Goal: Task Accomplishment & Management: Manage account settings

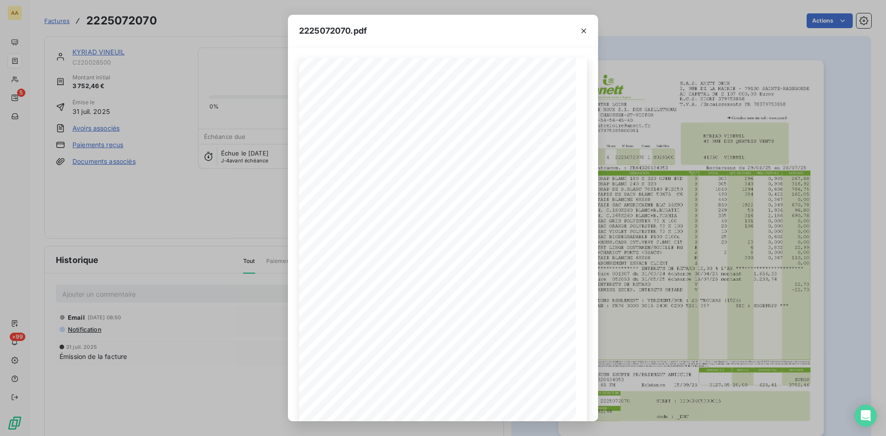
click at [1, 51] on div "2225072070.pdf S.A.S. ANETT DEUX [STREET_ADDRESS] AU CAPITAL DE 2 107 000,00 Eu…" at bounding box center [443, 218] width 886 height 436
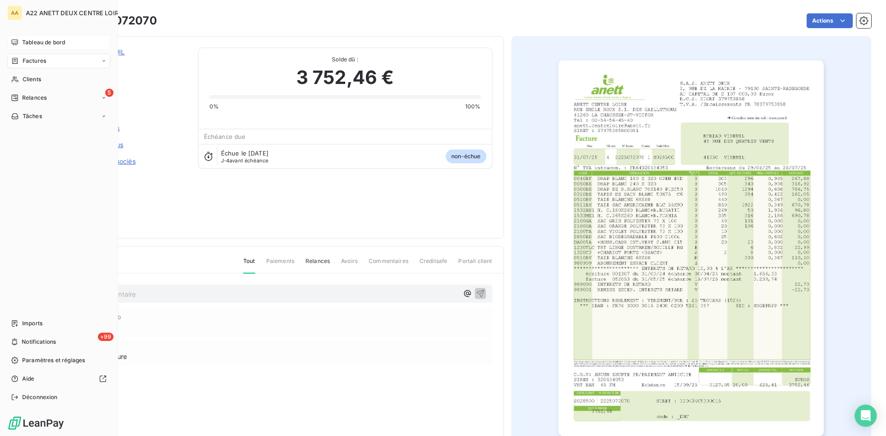
click at [30, 41] on span "Tableau de bord" at bounding box center [43, 42] width 43 height 8
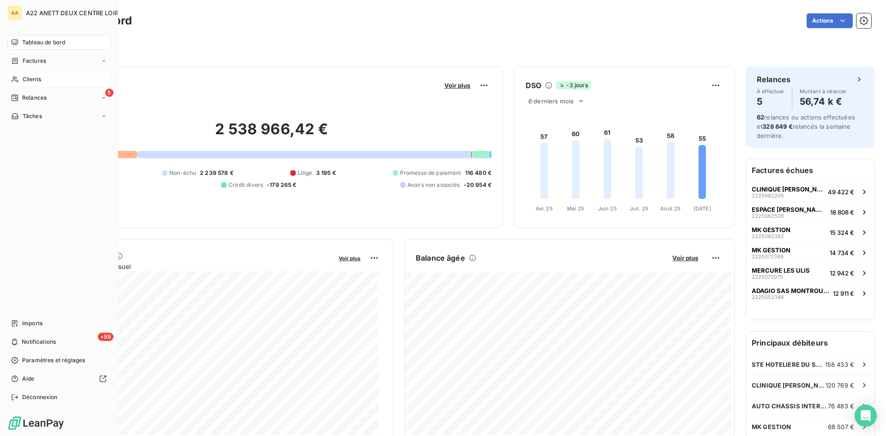
click at [30, 80] on span "Clients" at bounding box center [32, 79] width 18 height 8
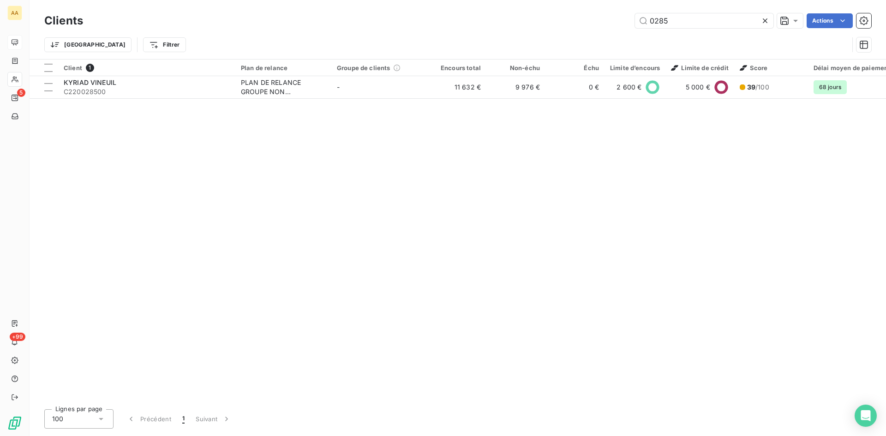
drag, startPoint x: 671, startPoint y: 21, endPoint x: 584, endPoint y: 19, distance: 87.2
click at [585, 18] on div "0285 Actions" at bounding box center [482, 20] width 777 height 15
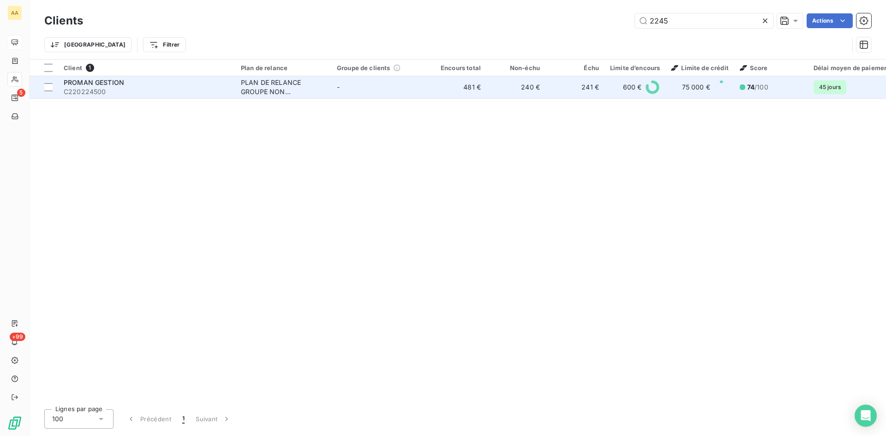
type input "2245"
click at [257, 87] on div "PLAN DE RELANCE GROUPE NON AUTOMATIQUE" at bounding box center [283, 87] width 85 height 18
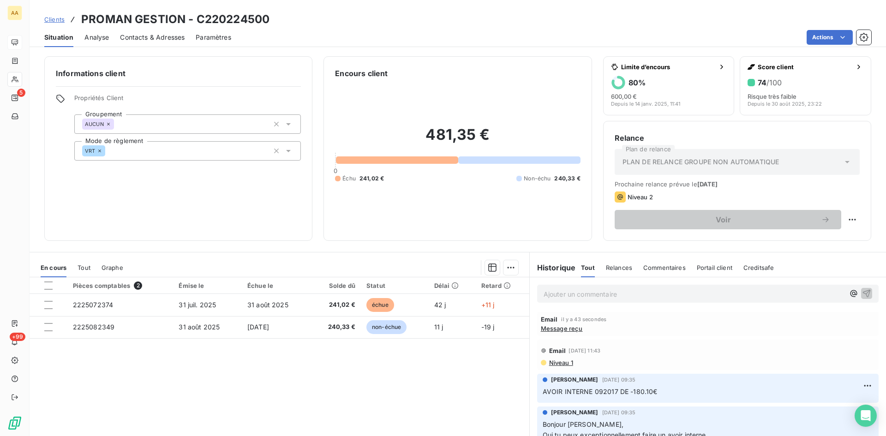
click at [552, 328] on span "Message reçu" at bounding box center [562, 328] width 42 height 7
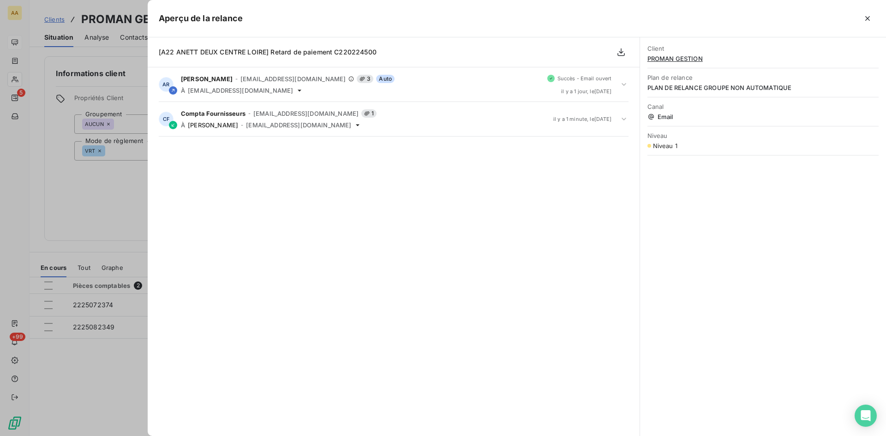
click at [112, 188] on div at bounding box center [443, 218] width 886 height 436
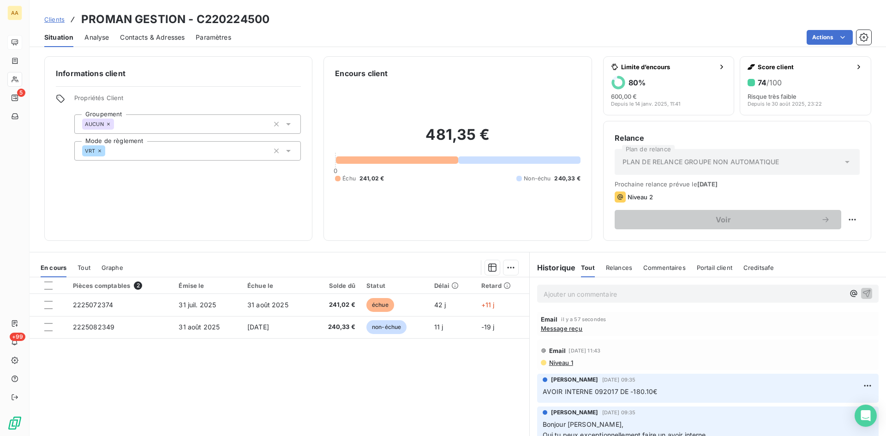
click at [555, 296] on p "Ajouter un commentaire ﻿" at bounding box center [694, 294] width 301 height 12
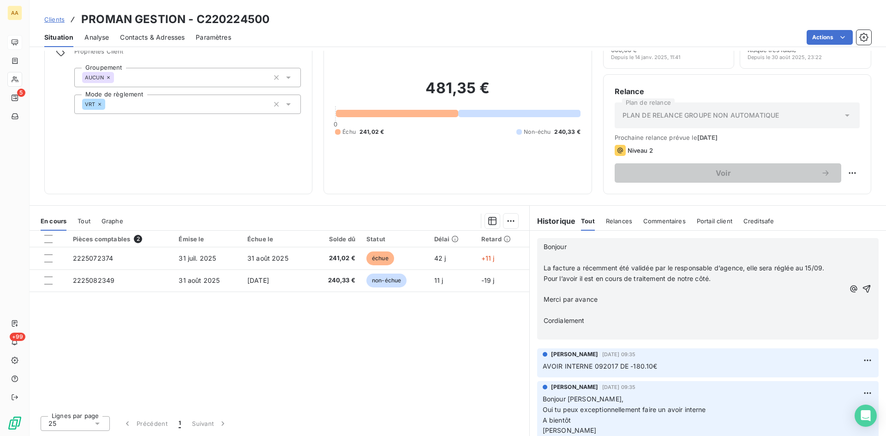
scroll to position [46, 0]
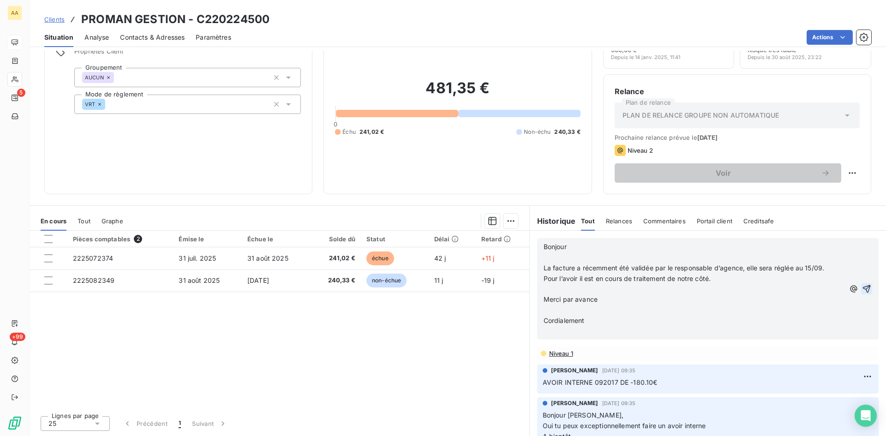
click at [862, 284] on icon "button" at bounding box center [866, 288] width 9 height 9
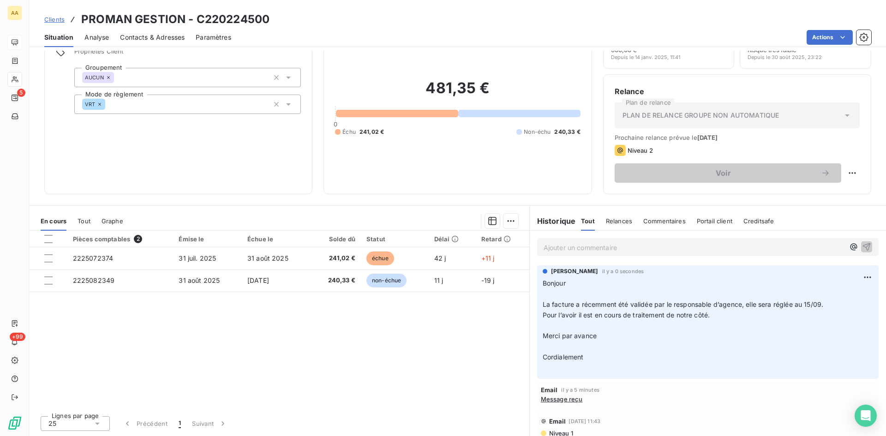
click at [567, 241] on div "Ajouter un commentaire ﻿" at bounding box center [694, 247] width 301 height 12
click at [558, 247] on p "Ajouter un commentaire ﻿" at bounding box center [694, 248] width 301 height 12
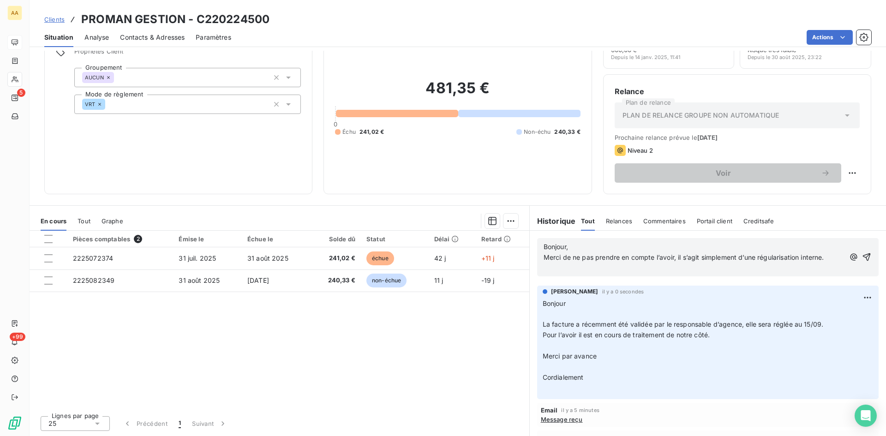
click at [862, 254] on icon "button" at bounding box center [866, 256] width 9 height 9
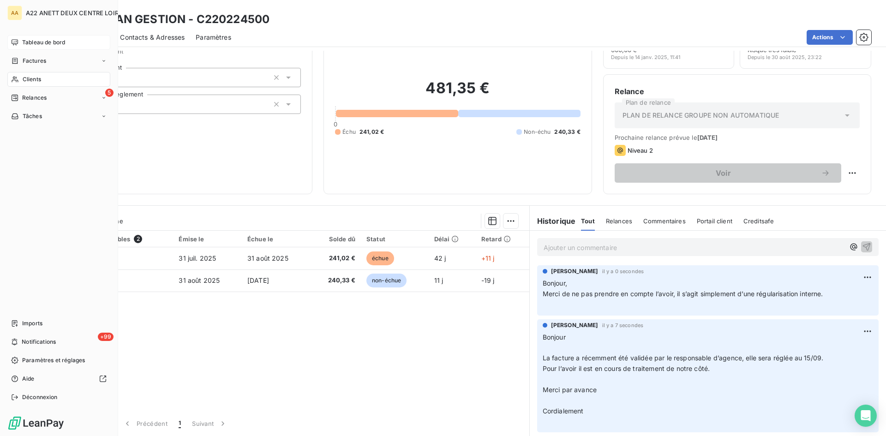
click at [29, 43] on span "Tableau de bord" at bounding box center [43, 42] width 43 height 8
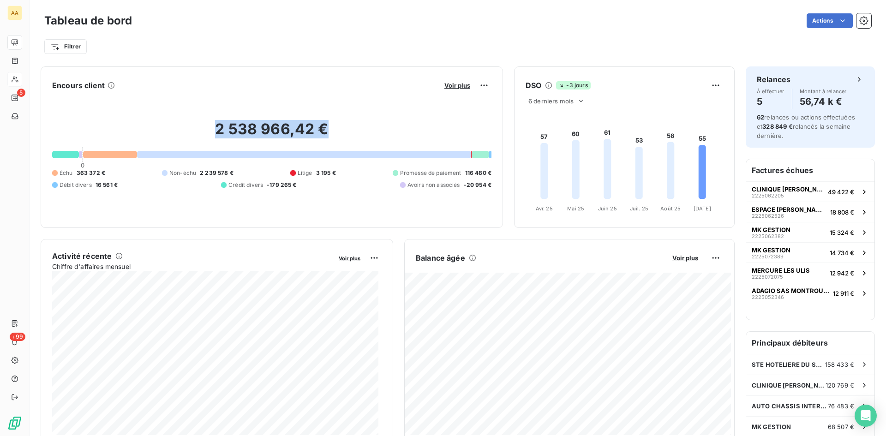
drag, startPoint x: 328, startPoint y: 129, endPoint x: 205, endPoint y: 126, distance: 122.3
click at [205, 126] on h2 "2 538 966,42 €" at bounding box center [271, 134] width 439 height 28
copy h2 "2 538 966,42 €"
drag, startPoint x: 112, startPoint y: 172, endPoint x: 60, endPoint y: 172, distance: 52.1
click at [60, 172] on div "Échu 363 372 € Non-échu 2 239 578 € Litige 3 195 € Promesse de paiement 116 480…" at bounding box center [271, 179] width 439 height 20
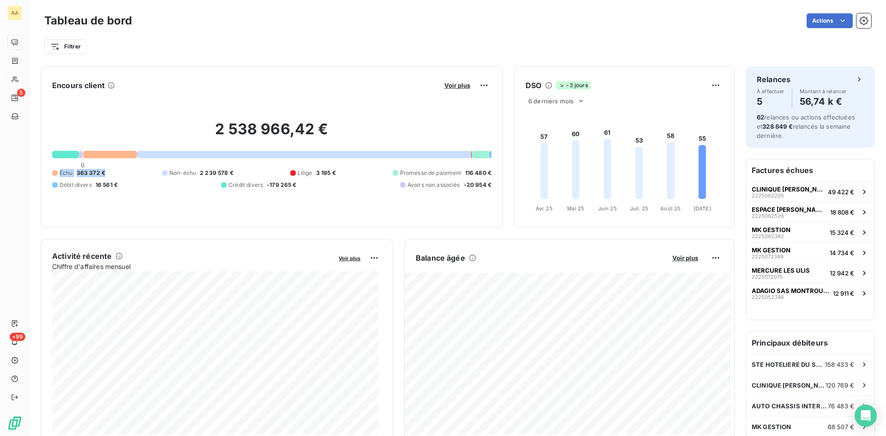
copy div "Échu 363 372 €"
click at [184, 203] on div "2 538 966,42 € 0 Échu 363 372 € Non-échu 2 239 578 € Litige 3 195 € Promesse de…" at bounding box center [271, 155] width 439 height 124
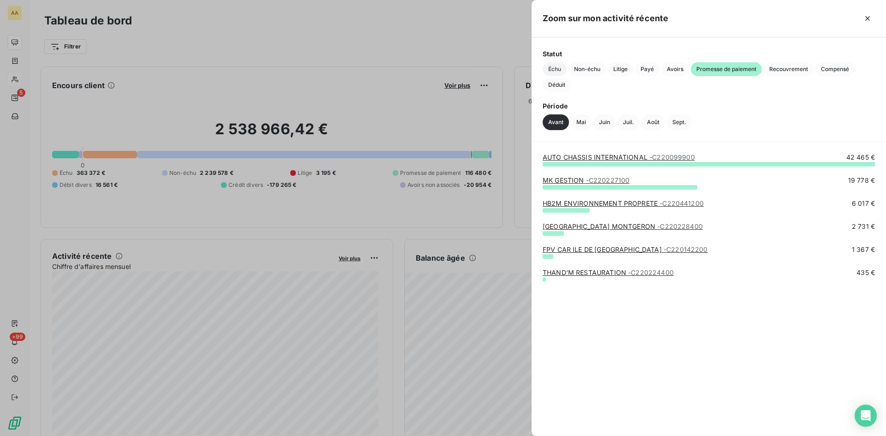
click at [550, 71] on span "Échu" at bounding box center [555, 69] width 24 height 14
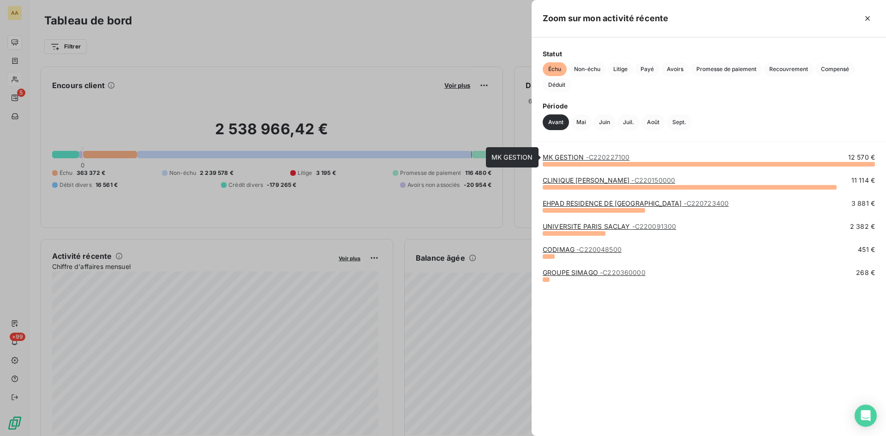
click at [616, 157] on span "- C220227100" at bounding box center [608, 157] width 44 height 8
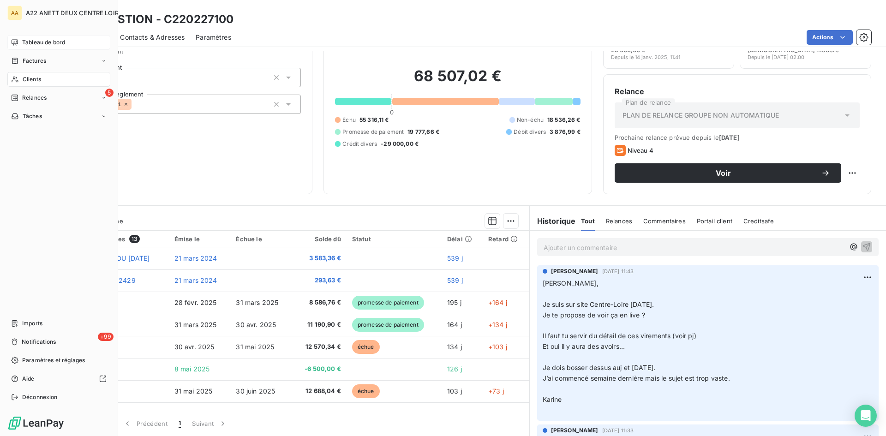
click at [29, 36] on div "Tableau de bord" at bounding box center [58, 42] width 103 height 15
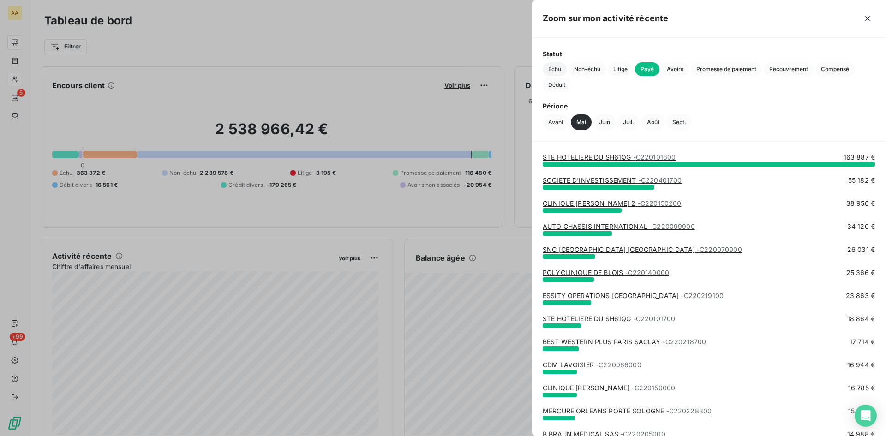
click at [549, 71] on span "Échu" at bounding box center [555, 69] width 24 height 14
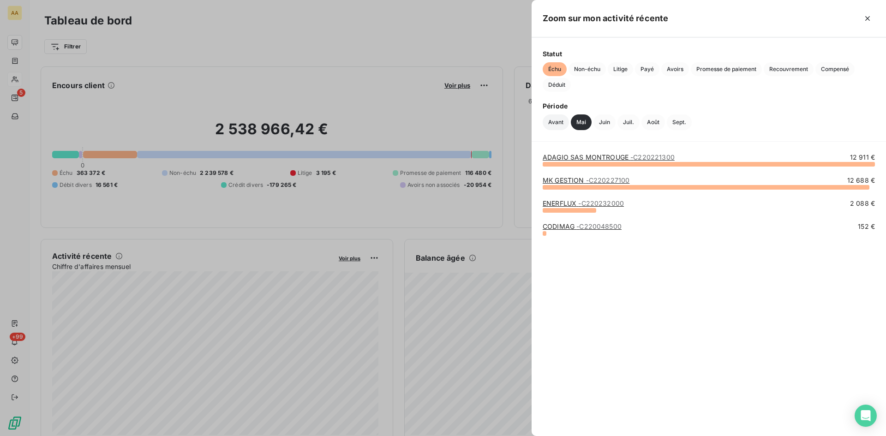
click at [556, 120] on button "Avant" at bounding box center [556, 122] width 26 height 16
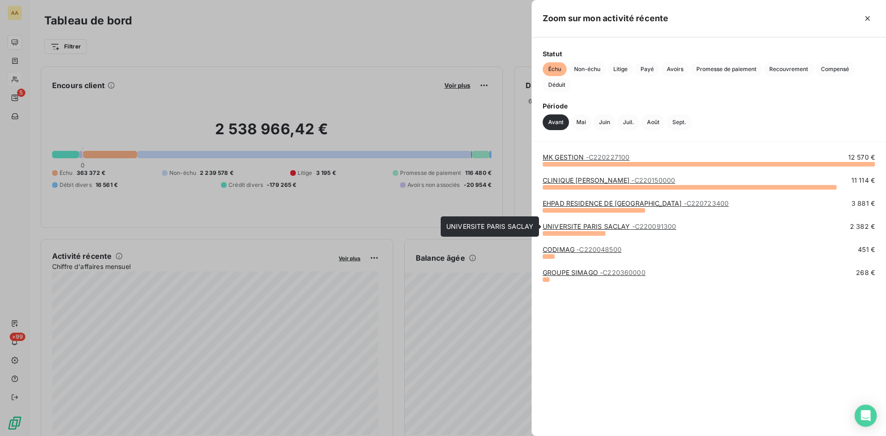
click at [591, 226] on link "UNIVERSITE PARIS SACLAY - C220091300" at bounding box center [609, 226] width 133 height 8
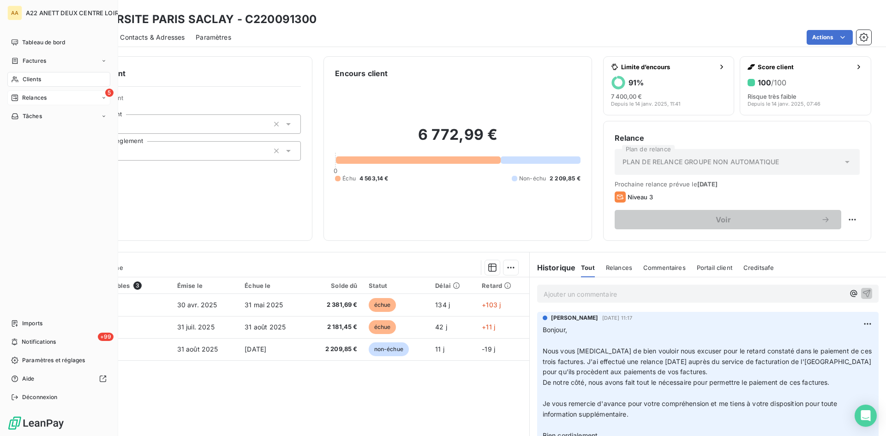
click at [19, 93] on div "5 Relances" at bounding box center [58, 97] width 103 height 15
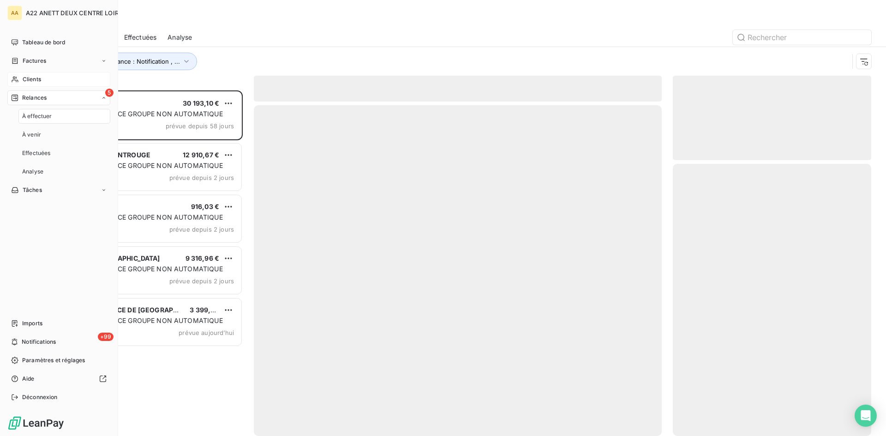
scroll to position [339, 191]
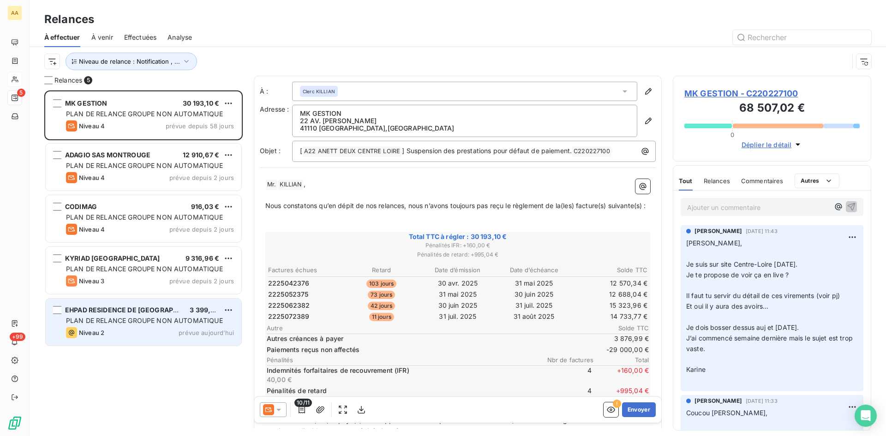
click at [134, 322] on span "PLAN DE RELANCE GROUPE NON AUTOMATIQUE" at bounding box center [144, 321] width 157 height 8
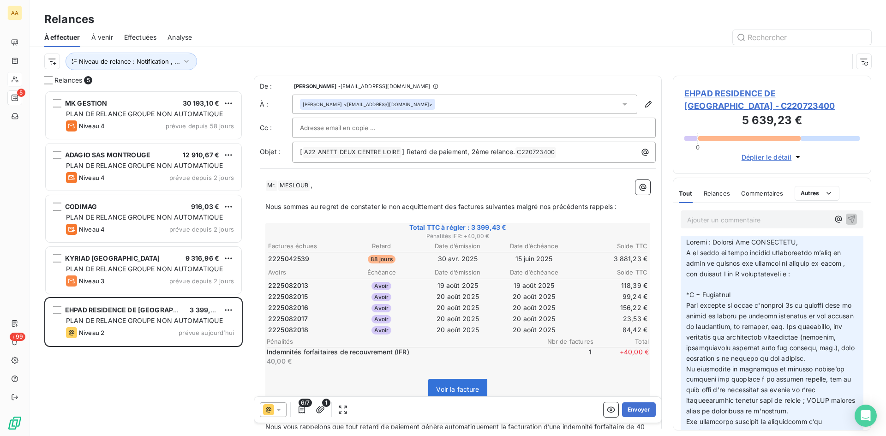
scroll to position [923, 0]
click at [644, 104] on icon "button" at bounding box center [648, 104] width 9 height 9
type input "[PERSON_NAME]"
type input "MESLOUB"
type input "[EMAIL_ADDRESS][DOMAIN_NAME]"
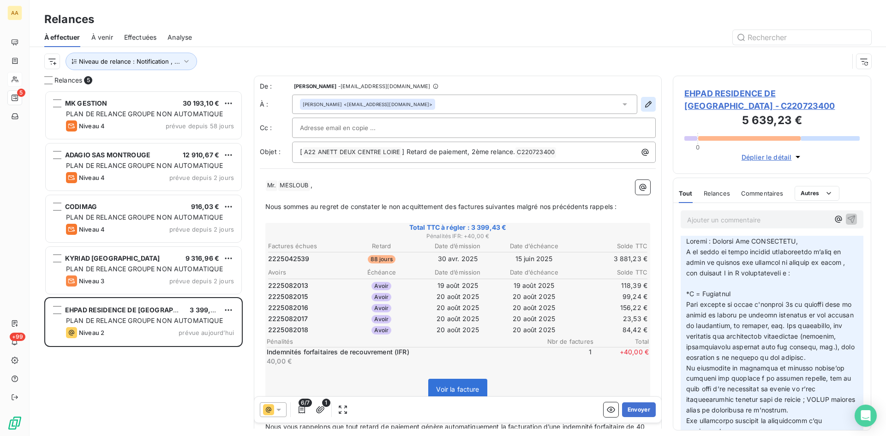
type input "0243444428"
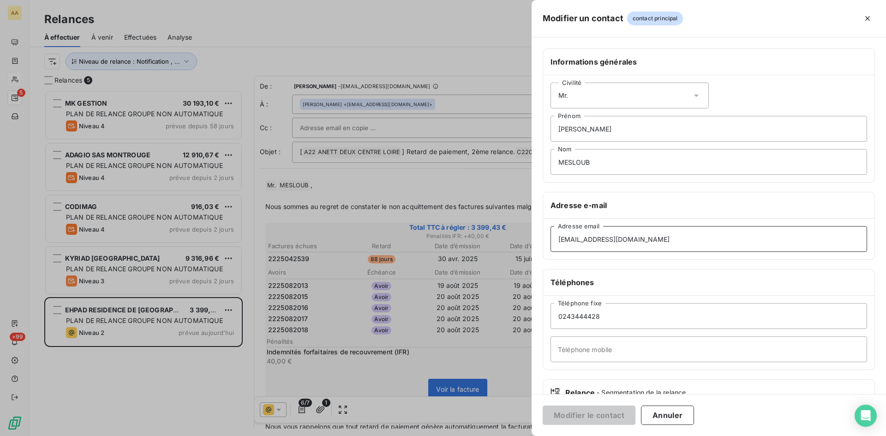
drag, startPoint x: 643, startPoint y: 240, endPoint x: 566, endPoint y: 235, distance: 77.2
click at [544, 239] on div "[EMAIL_ADDRESS][DOMAIN_NAME] Adresse email" at bounding box center [708, 239] width 331 height 41
paste input "[EMAIL_ADDRESS][DOMAIN_NAME]"
type input "[EMAIL_ADDRESS][DOMAIN_NAME]"
click at [563, 100] on span "Mr." at bounding box center [563, 95] width 10 height 9
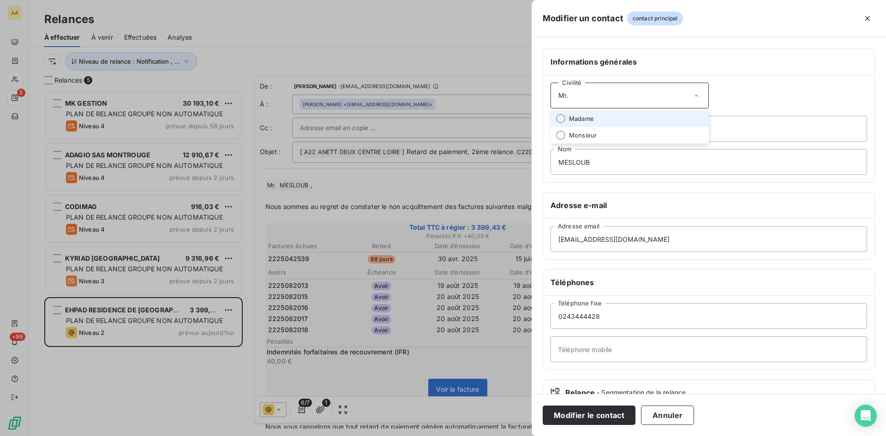
click at [578, 116] on span "Madame" at bounding box center [581, 118] width 25 height 9
drag, startPoint x: 587, startPoint y: 132, endPoint x: 553, endPoint y: 131, distance: 33.7
click at [553, 131] on input "[PERSON_NAME]" at bounding box center [708, 129] width 317 height 26
drag, startPoint x: 601, startPoint y: 158, endPoint x: 533, endPoint y: 168, distance: 68.5
click at [533, 168] on div "Informations générales Civilité Madame Prénom MESLOUB Nom Adresse e-mail [EMAIL…" at bounding box center [709, 253] width 354 height 410
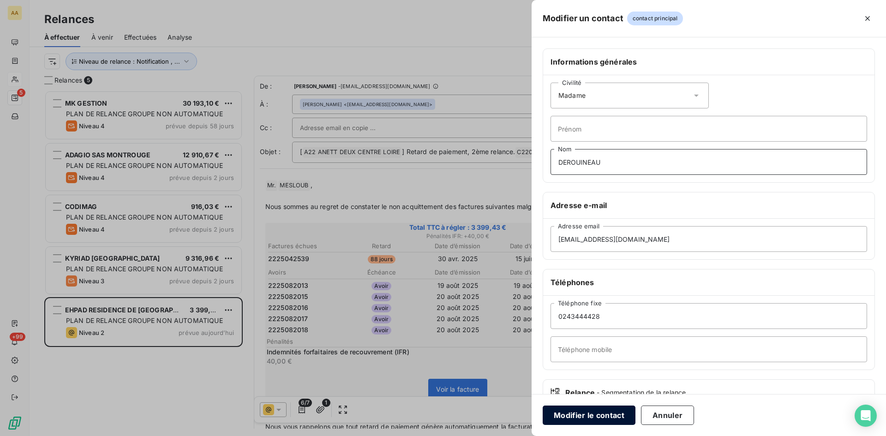
type input "DEROUINEAU"
click at [617, 414] on button "Modifier le contact" at bounding box center [589, 415] width 93 height 19
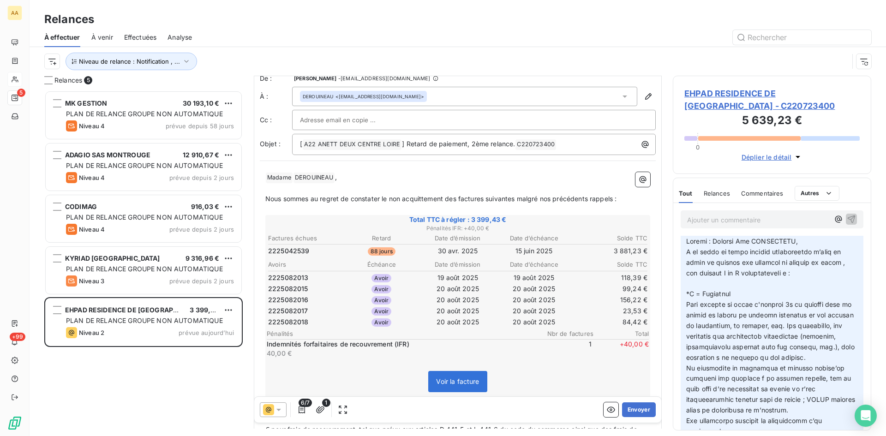
scroll to position [0, 0]
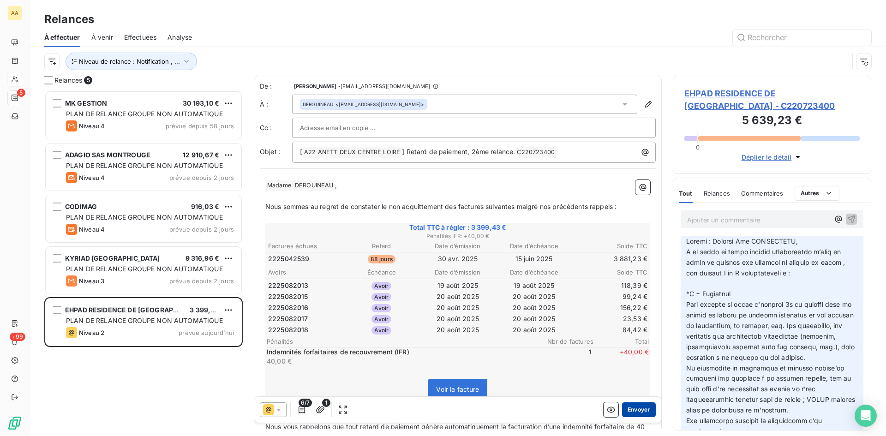
click at [626, 408] on button "Envoyer" at bounding box center [639, 409] width 34 height 15
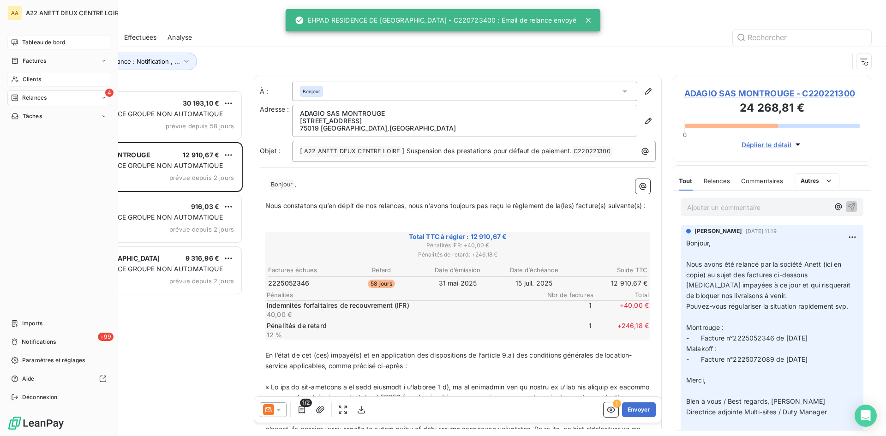
click at [27, 43] on span "Tableau de bord" at bounding box center [43, 42] width 43 height 8
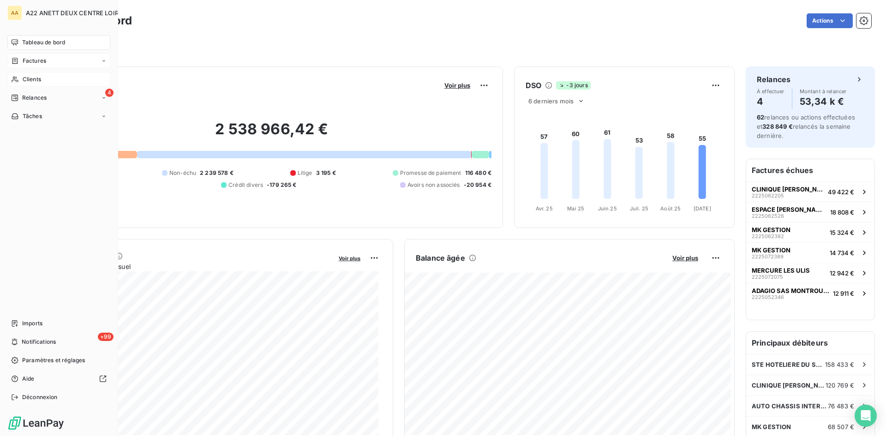
click at [33, 60] on span "Factures" at bounding box center [35, 61] width 24 height 8
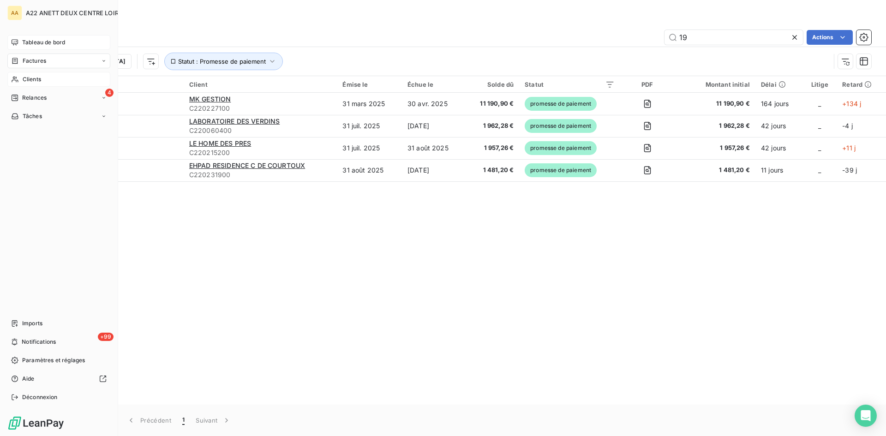
click at [39, 38] on div "Tableau de bord" at bounding box center [58, 42] width 103 height 15
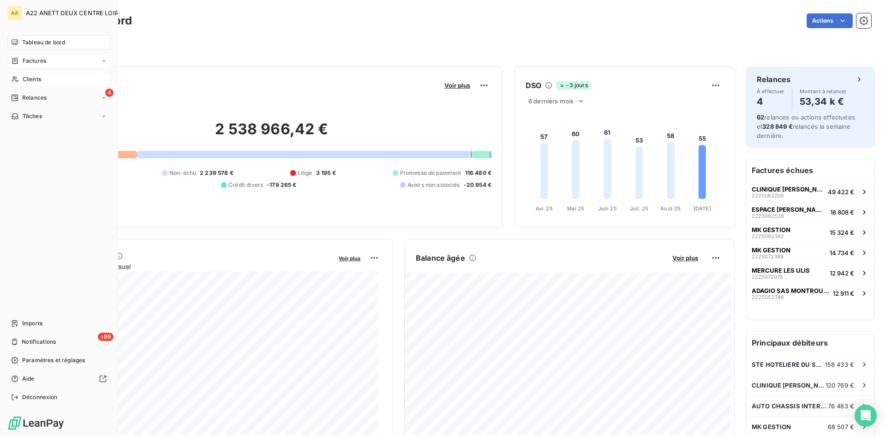
click at [30, 79] on span "Clients" at bounding box center [32, 79] width 18 height 8
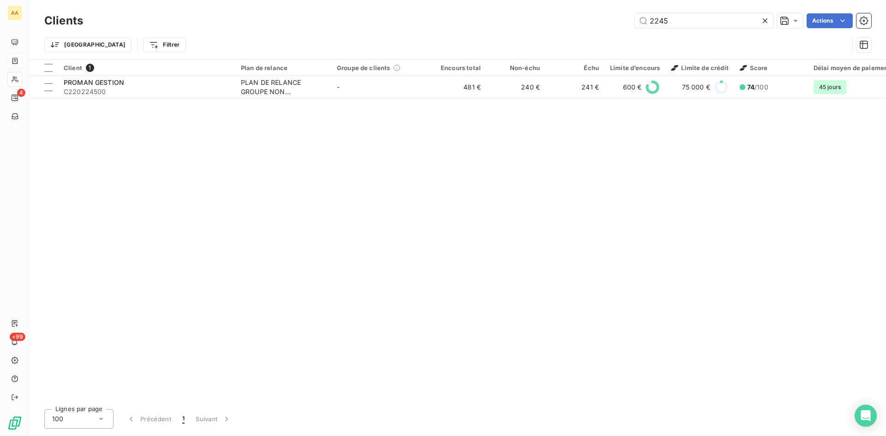
drag, startPoint x: 669, startPoint y: 21, endPoint x: 577, endPoint y: 24, distance: 92.8
click at [580, 23] on div "2245 Actions" at bounding box center [482, 20] width 777 height 15
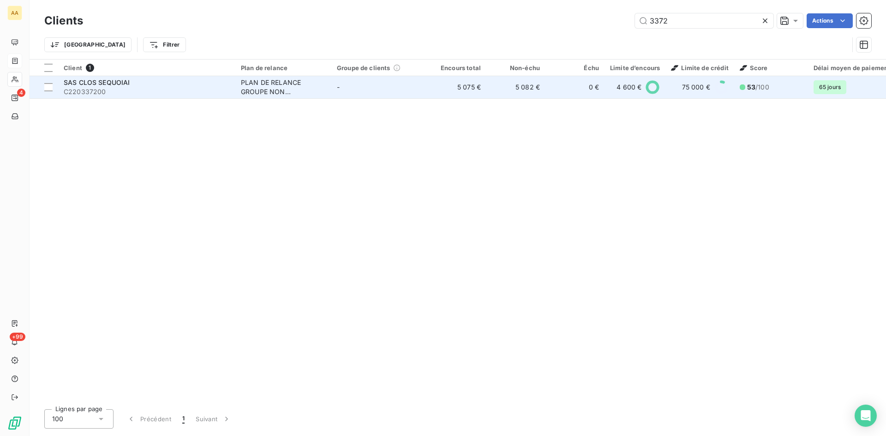
type input "3372"
click at [257, 88] on div "PLAN DE RELANCE GROUPE NON AUTOMATIQUE" at bounding box center [283, 87] width 85 height 18
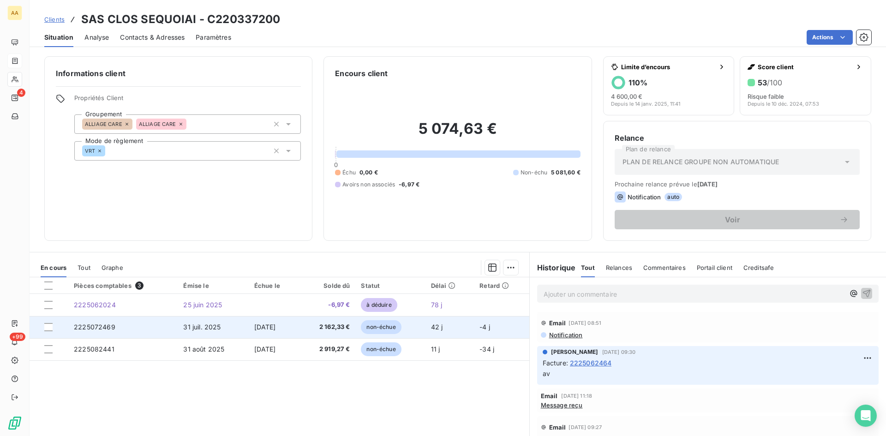
click at [96, 329] on span "2225072469" at bounding box center [95, 327] width 42 height 8
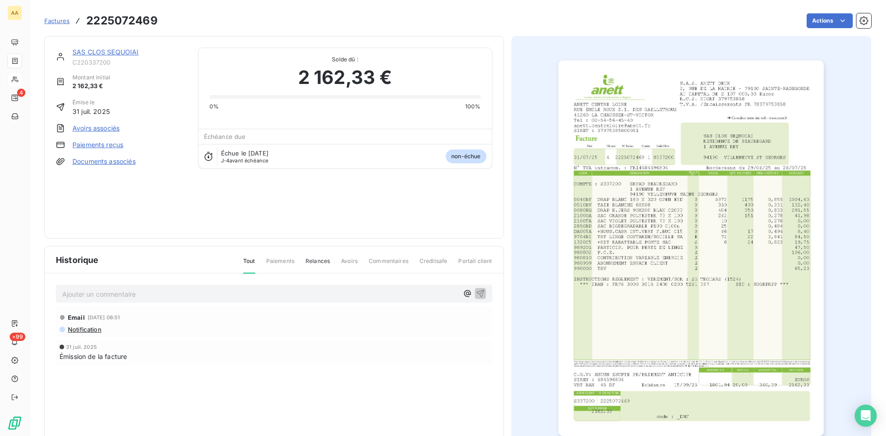
click at [112, 50] on link "SAS CLOS SEQUOIAI" at bounding box center [105, 52] width 66 height 8
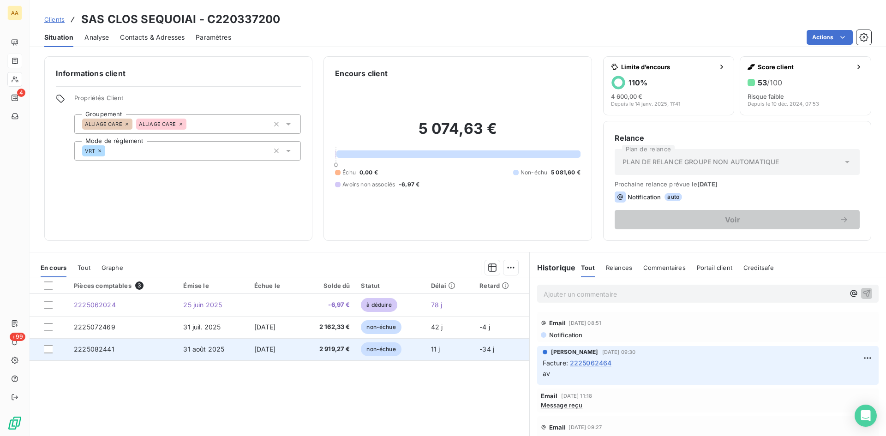
click at [99, 350] on span "2225082441" at bounding box center [94, 349] width 41 height 8
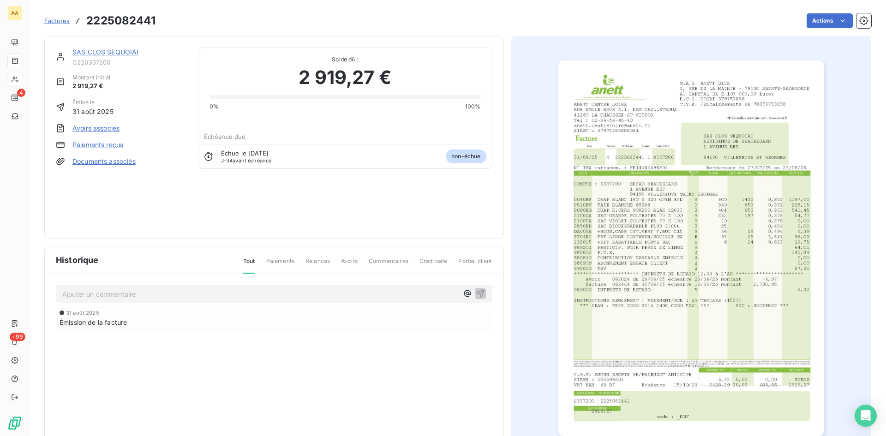
click at [113, 51] on link "SAS CLOS SEQUOIAI" at bounding box center [105, 52] width 66 height 8
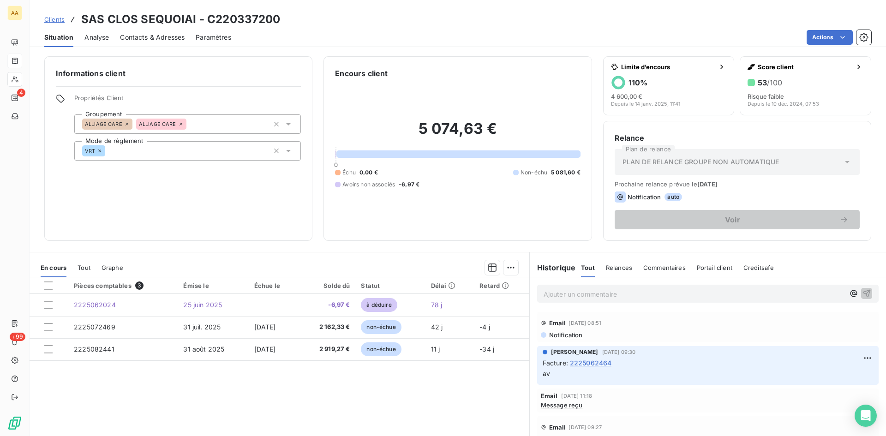
click at [584, 360] on span "2225062464" at bounding box center [591, 363] width 42 height 10
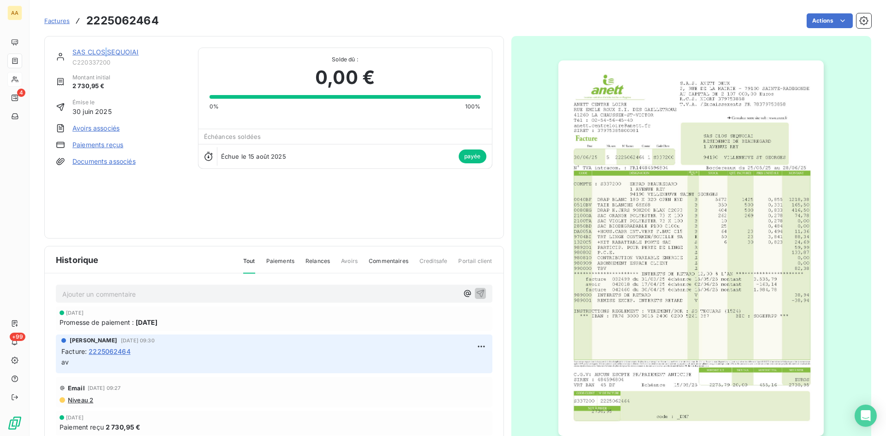
click at [107, 52] on link "SAS CLOS SEQUOIAI" at bounding box center [105, 52] width 66 height 8
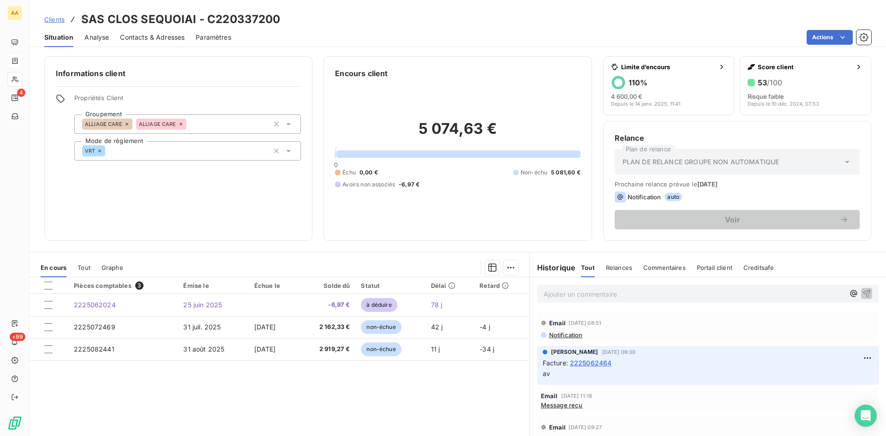
click at [586, 366] on span "2225062464" at bounding box center [591, 363] width 42 height 10
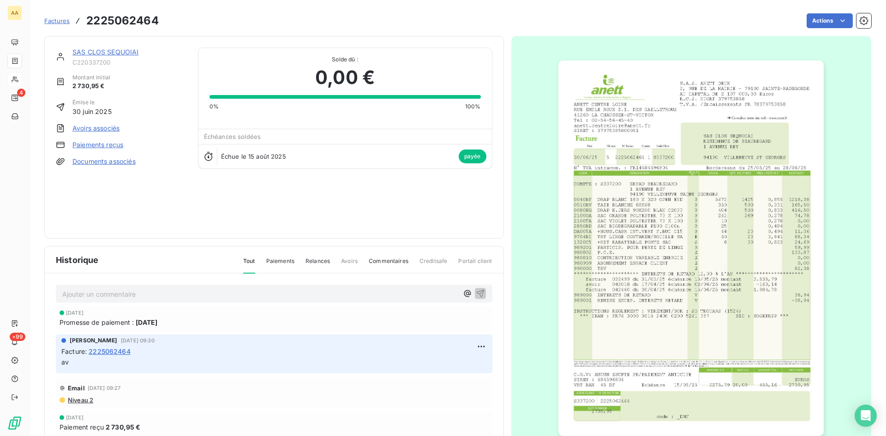
click at [113, 52] on link "SAS CLOS SEQUOIAI" at bounding box center [105, 52] width 66 height 8
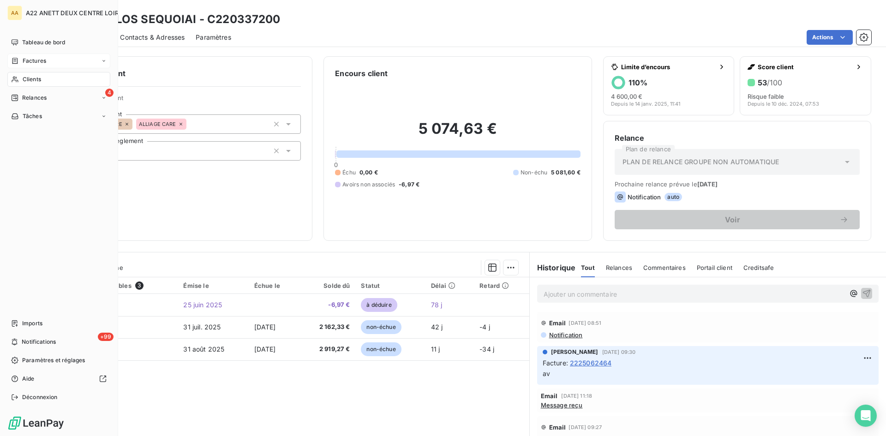
drag, startPoint x: 33, startPoint y: 81, endPoint x: 64, endPoint y: 67, distance: 33.3
click at [33, 81] on span "Clients" at bounding box center [32, 79] width 18 height 8
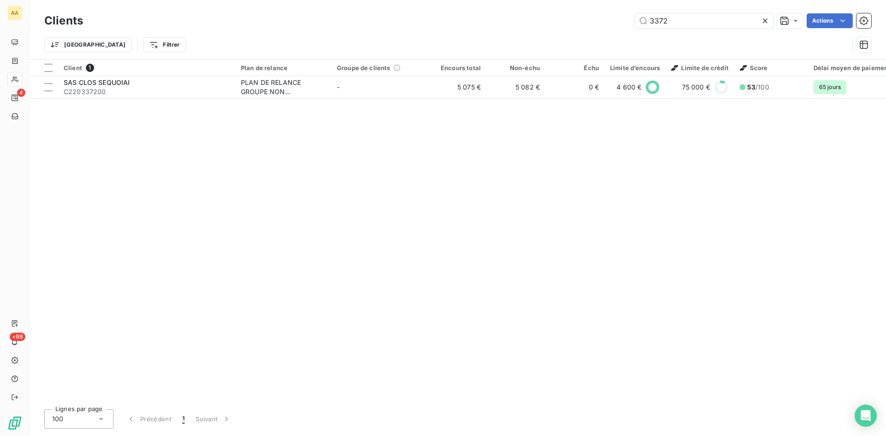
drag, startPoint x: 670, startPoint y: 24, endPoint x: 607, endPoint y: 25, distance: 63.7
click at [607, 25] on div "3372 Actions" at bounding box center [482, 20] width 777 height 15
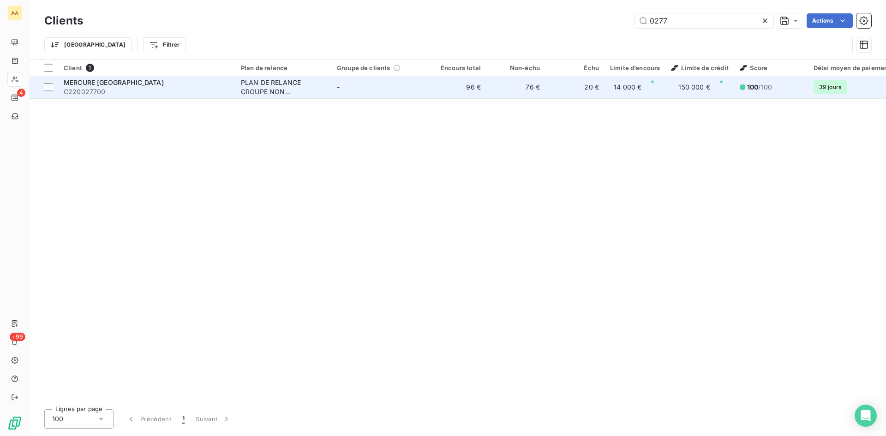
type input "0277"
click at [281, 88] on div "PLAN DE RELANCE GROUPE NON AUTOMATIQUE" at bounding box center [283, 87] width 85 height 18
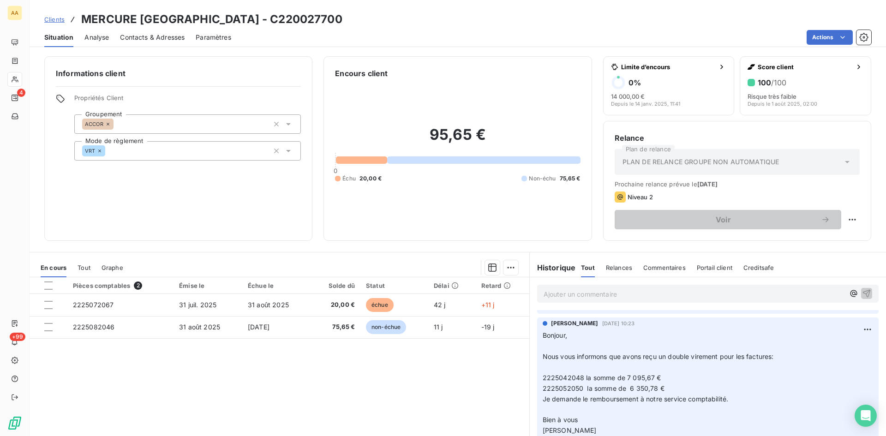
scroll to position [461, 0]
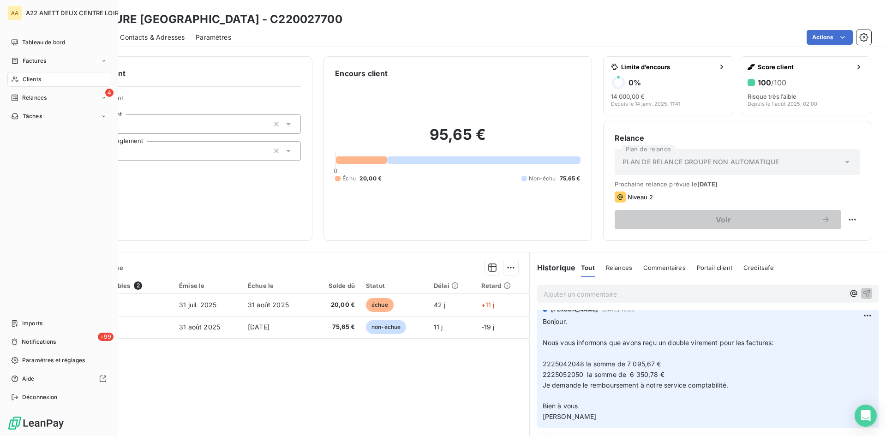
drag, startPoint x: 29, startPoint y: 79, endPoint x: 35, endPoint y: 76, distance: 7.2
click at [29, 79] on span "Clients" at bounding box center [32, 79] width 18 height 8
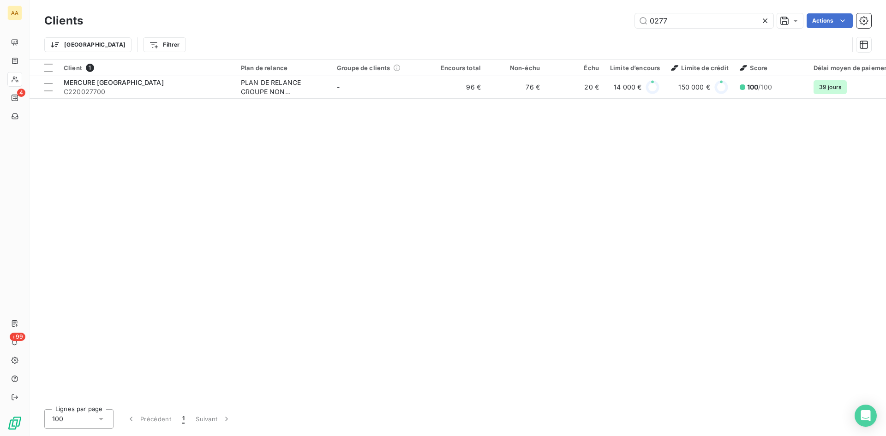
drag, startPoint x: 680, startPoint y: 20, endPoint x: 612, endPoint y: 28, distance: 68.7
click at [612, 27] on div "0277 Actions" at bounding box center [482, 20] width 777 height 15
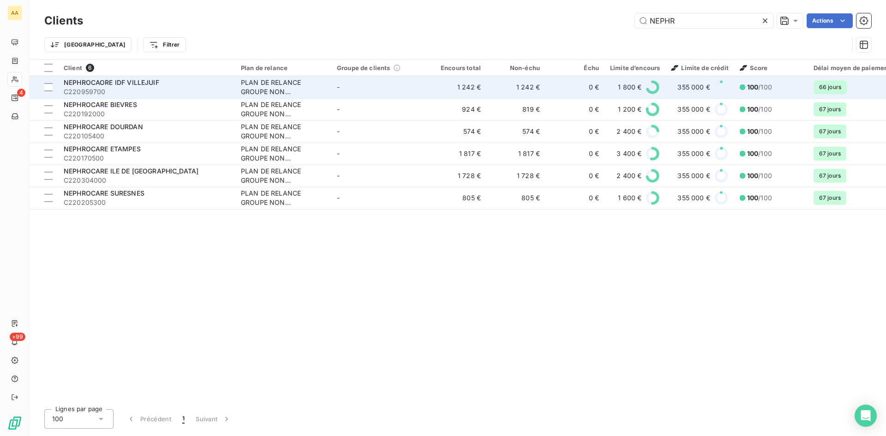
type input "NEPHR"
click at [266, 90] on div "PLAN DE RELANCE GROUPE NON AUTOMATIQUE" at bounding box center [283, 87] width 85 height 18
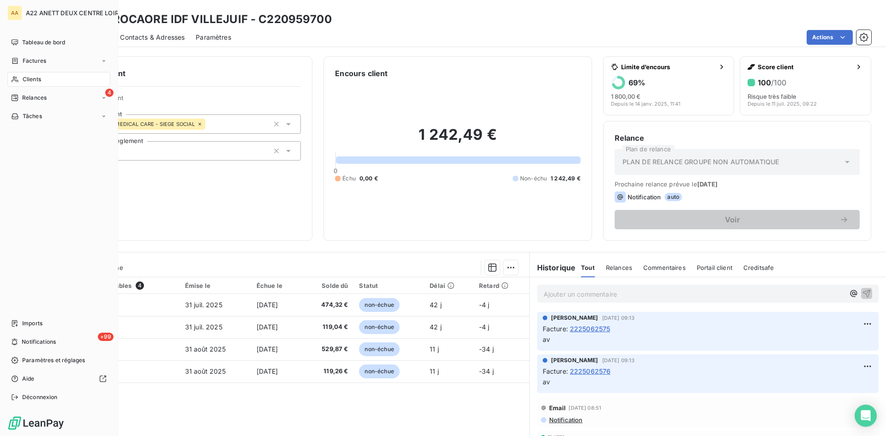
click at [34, 78] on span "Clients" at bounding box center [32, 79] width 18 height 8
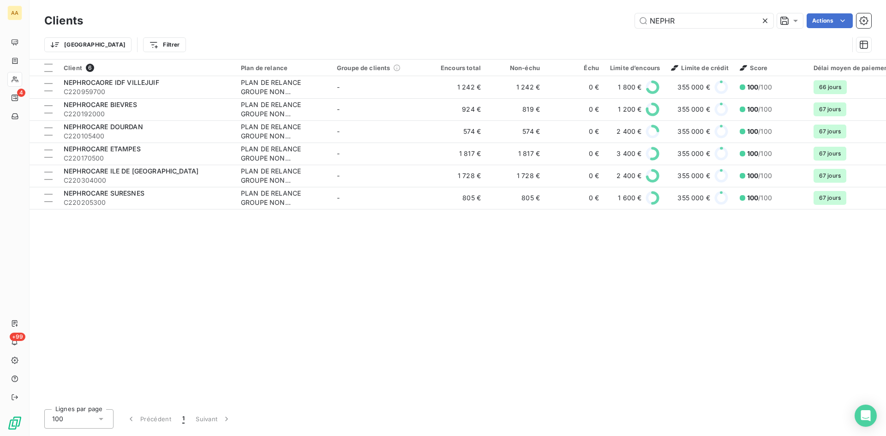
drag, startPoint x: 681, startPoint y: 23, endPoint x: 619, endPoint y: 23, distance: 61.8
click at [619, 23] on div "NEPHR Actions" at bounding box center [482, 20] width 777 height 15
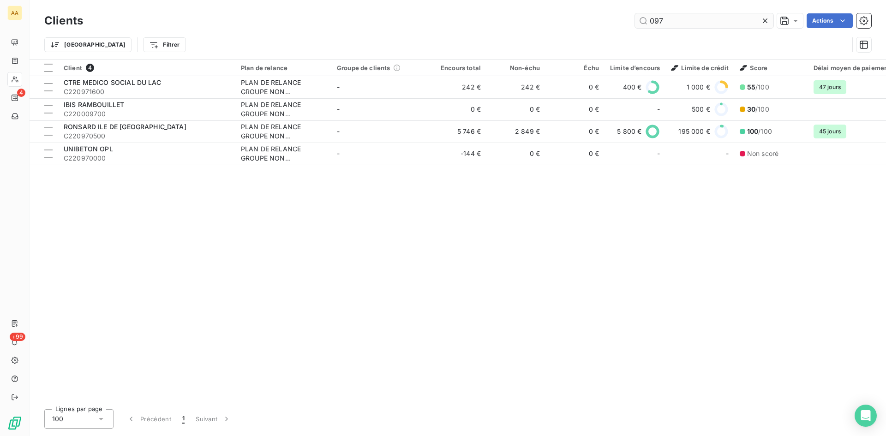
drag, startPoint x: 673, startPoint y: 19, endPoint x: 641, endPoint y: 20, distance: 31.8
click at [641, 20] on input "097" at bounding box center [704, 20] width 138 height 15
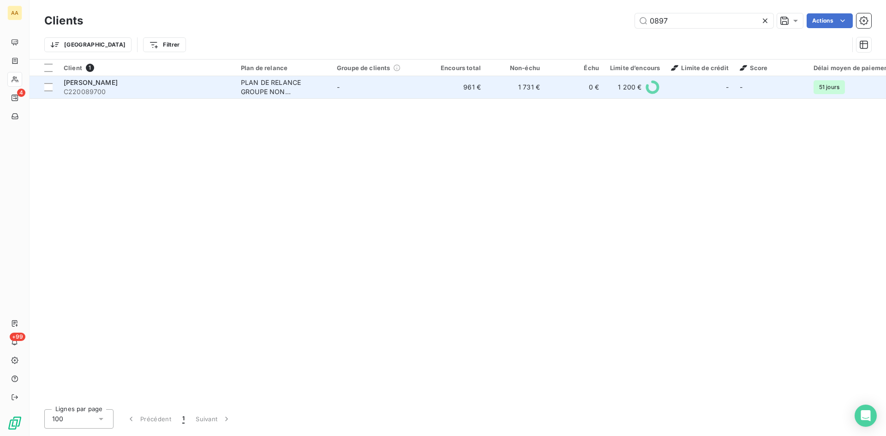
type input "0897"
click at [250, 82] on div "PLAN DE RELANCE GROUPE NON AUTOMATIQUE" at bounding box center [283, 87] width 85 height 18
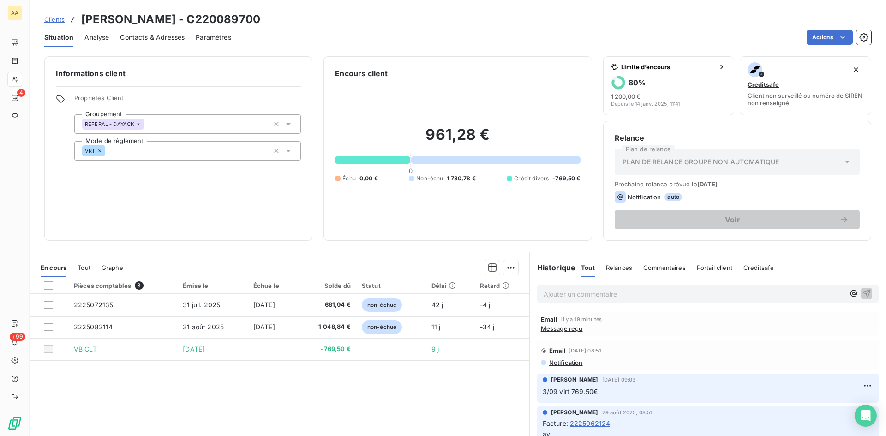
click at [551, 290] on p "Ajouter un commentaire ﻿" at bounding box center [694, 294] width 301 height 12
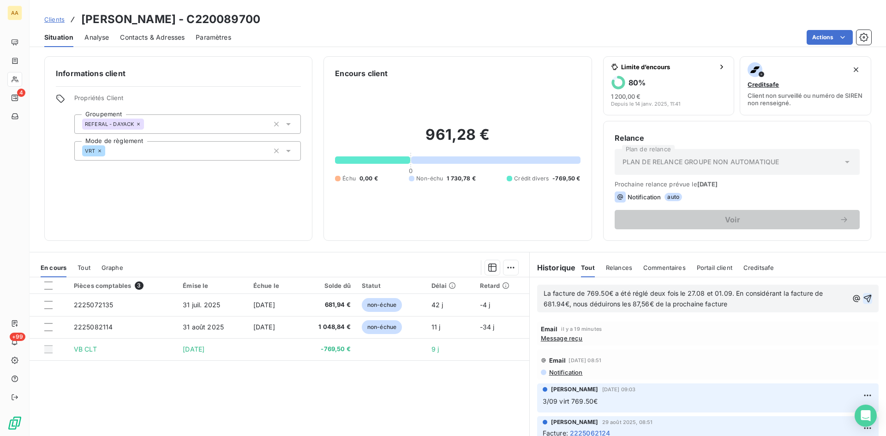
click at [863, 298] on icon "button" at bounding box center [867, 298] width 9 height 9
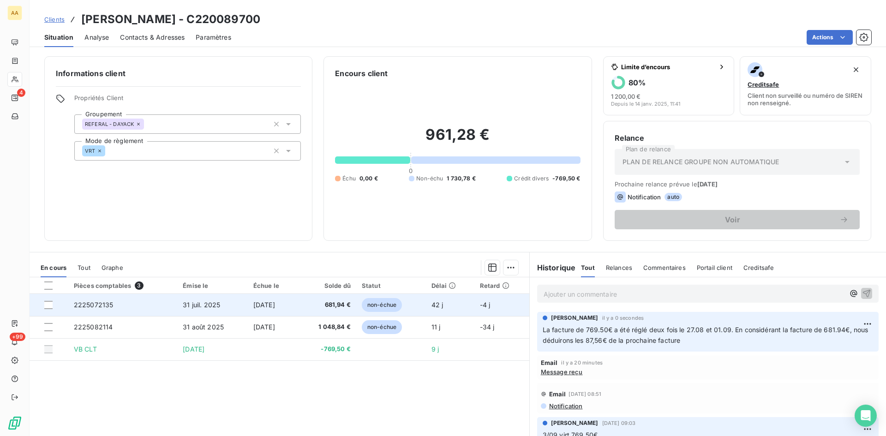
click at [99, 304] on span "2225072135" at bounding box center [94, 305] width 40 height 8
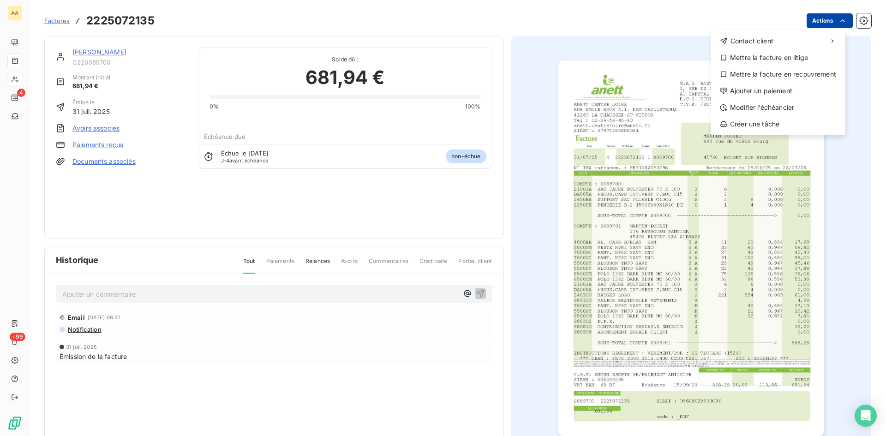
click at [825, 16] on html "AA 4 +99 Factures [PHONE_NUMBER] Actions Contact client Mettre la facture en li…" at bounding box center [443, 218] width 886 height 436
click at [778, 86] on div "Ajouter un paiement" at bounding box center [777, 91] width 127 height 15
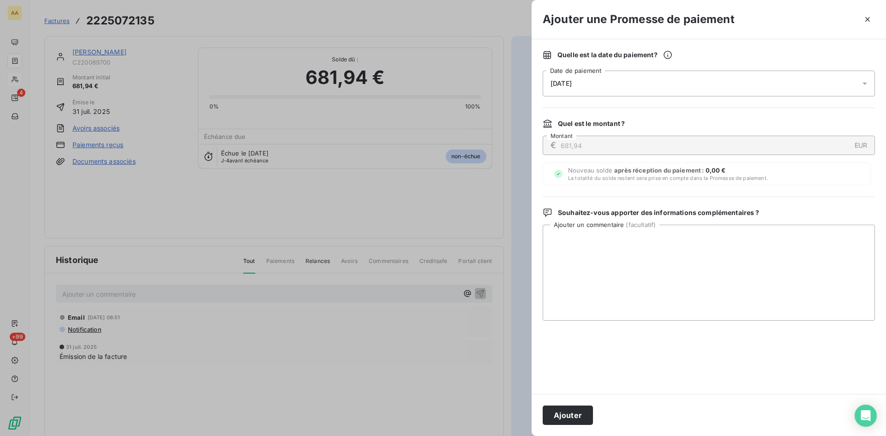
click at [592, 74] on div "[DATE]" at bounding box center [709, 84] width 332 height 26
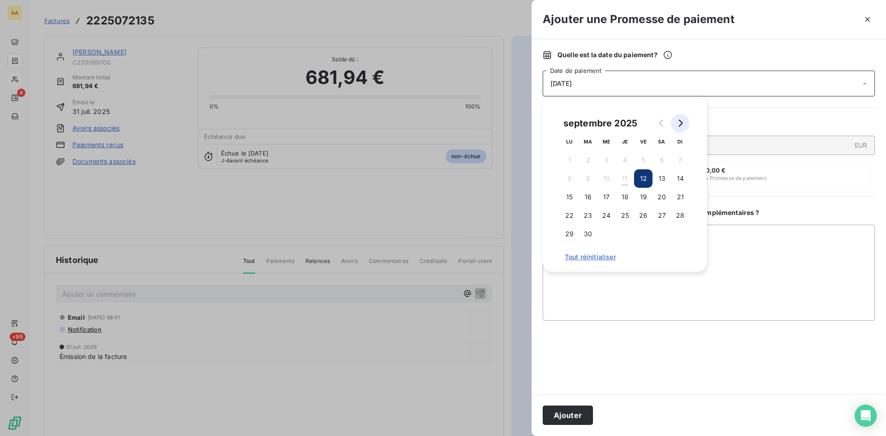
click at [682, 122] on icon "Go to next month" at bounding box center [679, 123] width 7 height 7
click at [571, 178] on button "6" at bounding box center [569, 178] width 18 height 18
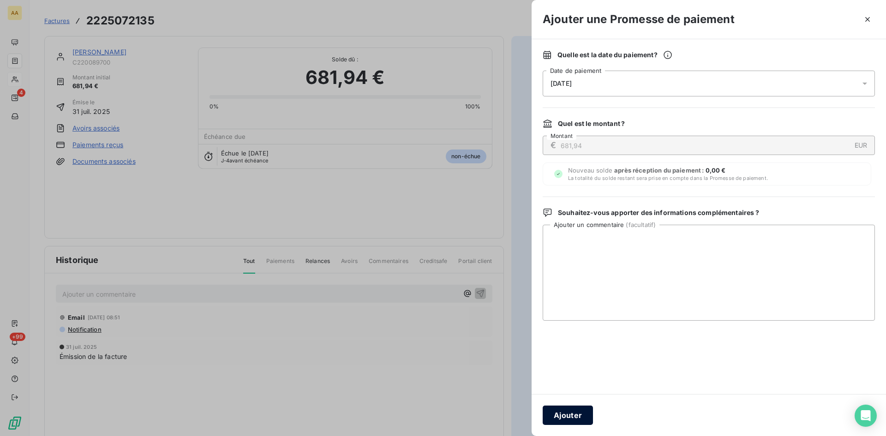
click at [573, 413] on button "Ajouter" at bounding box center [568, 415] width 50 height 19
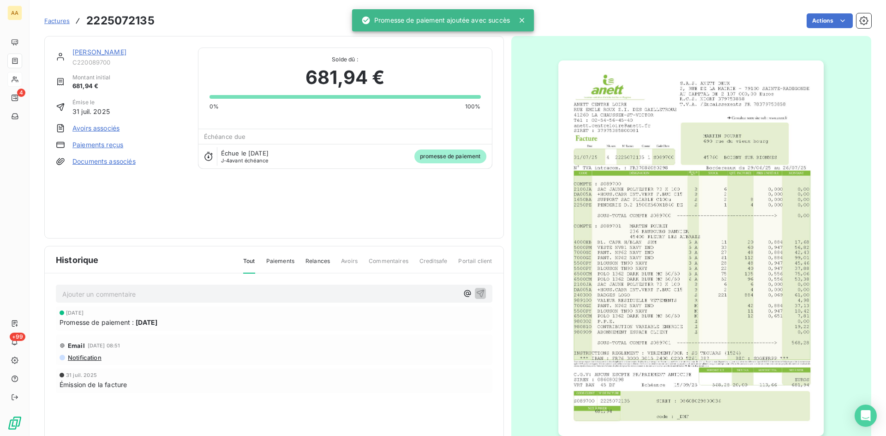
click at [104, 53] on link "[PERSON_NAME]" at bounding box center [99, 52] width 54 height 8
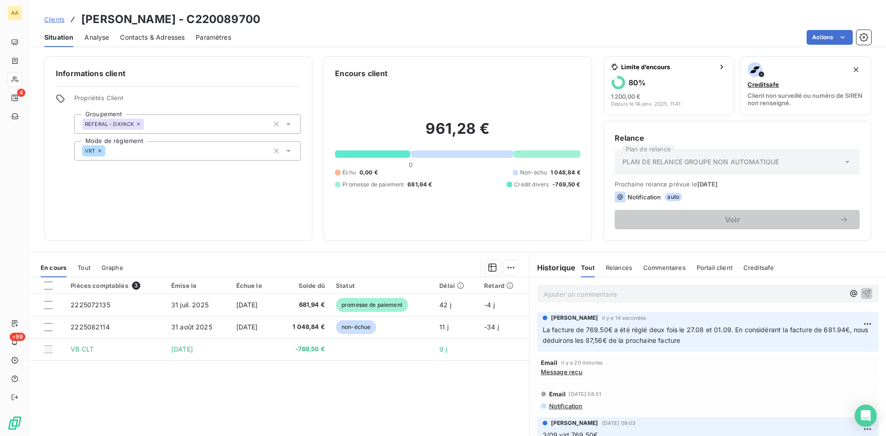
click at [420, 374] on div "Pièces comptables 3 Émise le Échue le Solde dû Statut Délai Retard 2225072135 […" at bounding box center [280, 366] width 500 height 178
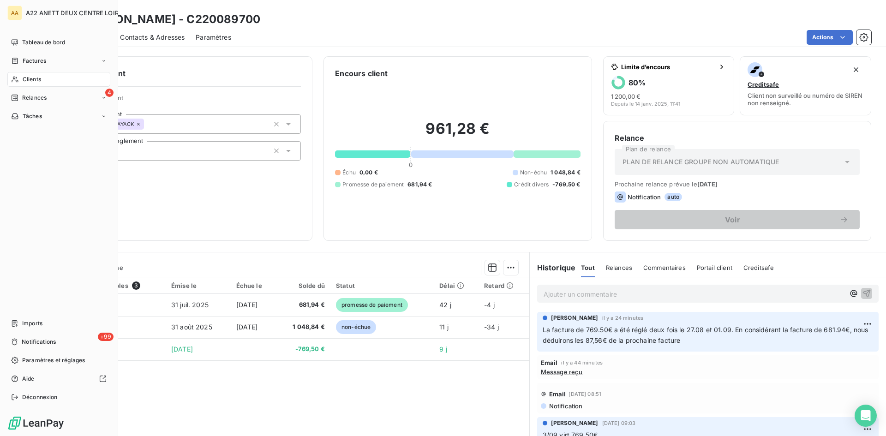
click at [28, 78] on span "Clients" at bounding box center [32, 79] width 18 height 8
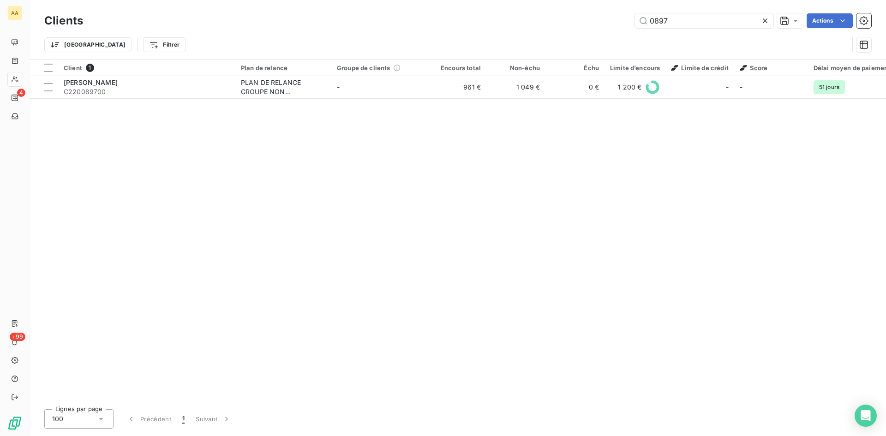
drag, startPoint x: 675, startPoint y: 18, endPoint x: 613, endPoint y: 25, distance: 62.6
click at [613, 25] on div "0897 Actions" at bounding box center [482, 20] width 777 height 15
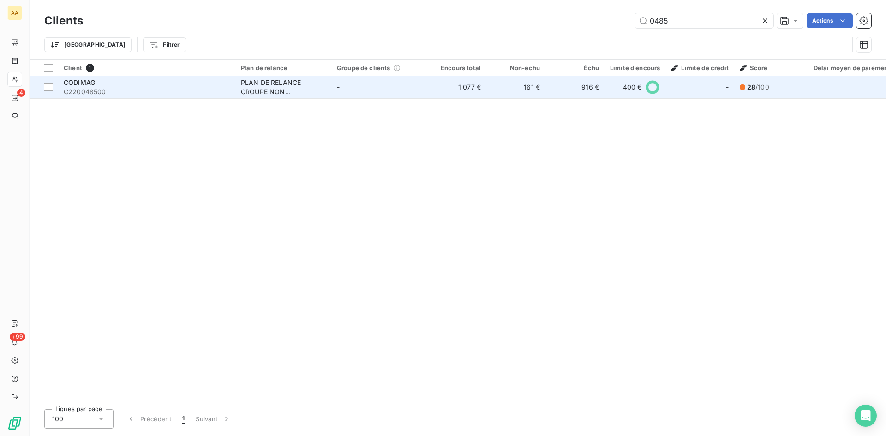
type input "0485"
click at [260, 84] on div "PLAN DE RELANCE GROUPE NON AUTOMATIQUE" at bounding box center [283, 87] width 85 height 18
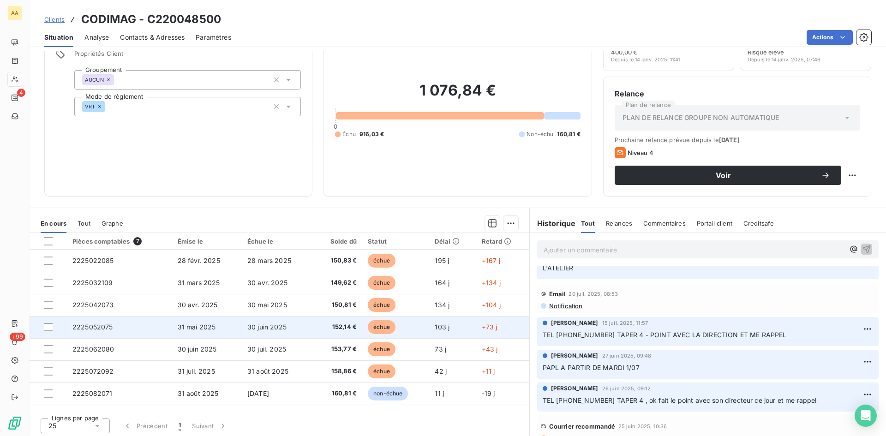
scroll to position [47, 0]
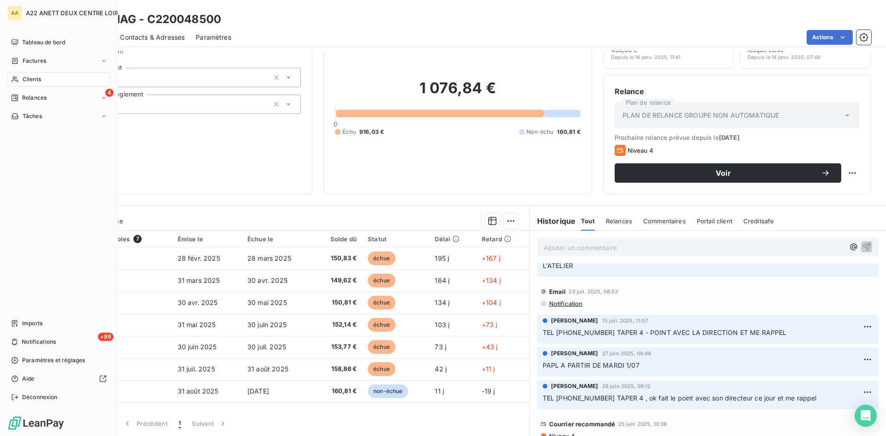
drag, startPoint x: 25, startPoint y: 81, endPoint x: 114, endPoint y: 67, distance: 89.7
click at [25, 81] on span "Clients" at bounding box center [32, 79] width 18 height 8
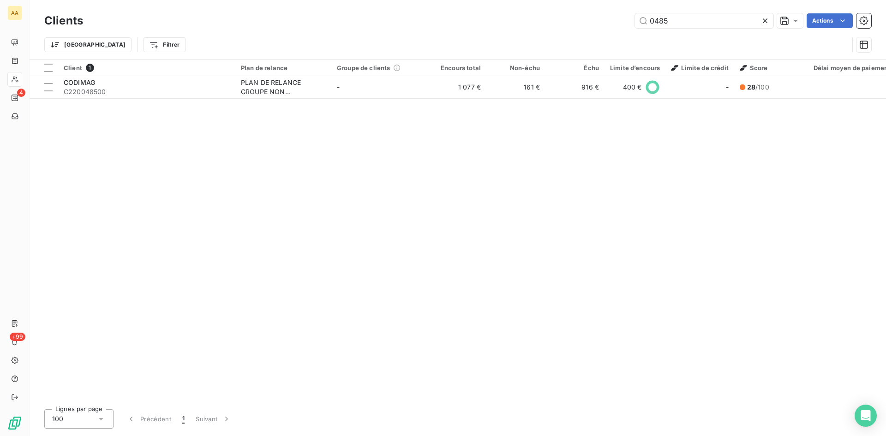
drag, startPoint x: 670, startPoint y: 24, endPoint x: 613, endPoint y: 27, distance: 57.8
click at [613, 27] on div "0485 Actions" at bounding box center [482, 20] width 777 height 15
drag, startPoint x: 679, startPoint y: 19, endPoint x: 608, endPoint y: 26, distance: 70.9
click at [609, 25] on div "2912 Actions" at bounding box center [482, 20] width 777 height 15
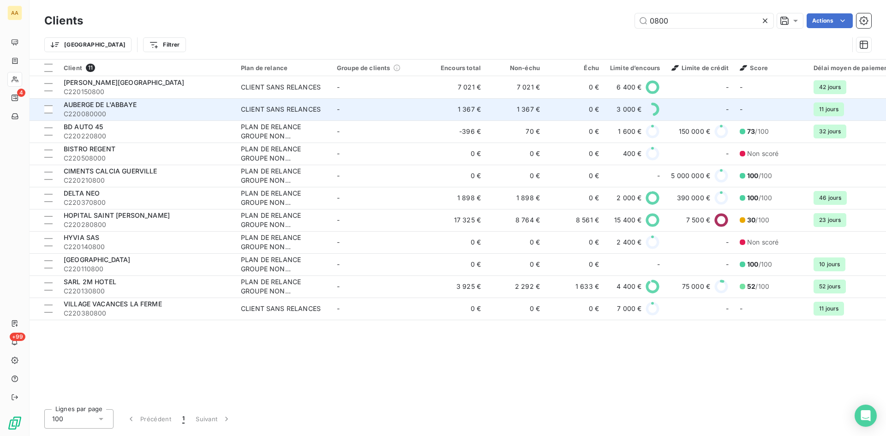
type input "0800"
click at [243, 110] on div "CLIENT SANS RELANCES" at bounding box center [281, 109] width 80 height 9
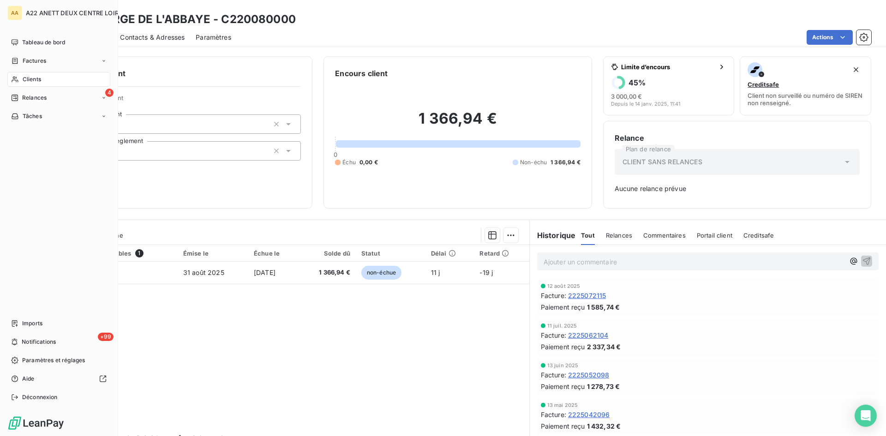
click at [24, 81] on span "Clients" at bounding box center [32, 79] width 18 height 8
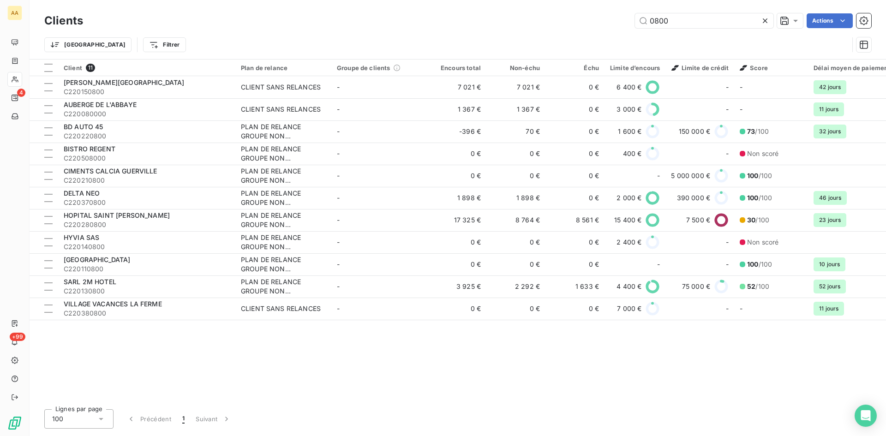
drag, startPoint x: 667, startPoint y: 20, endPoint x: 600, endPoint y: 22, distance: 66.9
click at [600, 22] on div "0800 Actions" at bounding box center [482, 20] width 777 height 15
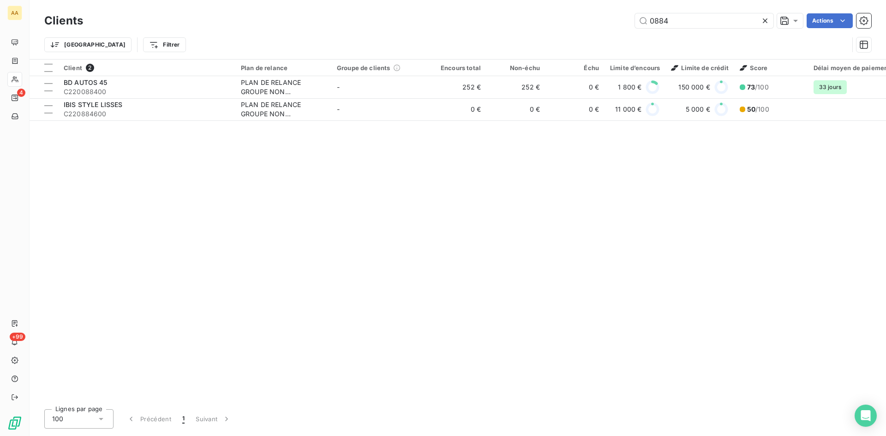
drag, startPoint x: 641, startPoint y: 25, endPoint x: 619, endPoint y: 25, distance: 22.1
click at [619, 25] on div "0884 Actions" at bounding box center [482, 20] width 777 height 15
drag, startPoint x: 680, startPoint y: 18, endPoint x: 584, endPoint y: 48, distance: 100.9
click at [584, 47] on div "Clients 0882 Actions Trier Filtrer" at bounding box center [457, 35] width 827 height 48
drag, startPoint x: 661, startPoint y: 23, endPoint x: 637, endPoint y: 23, distance: 24.5
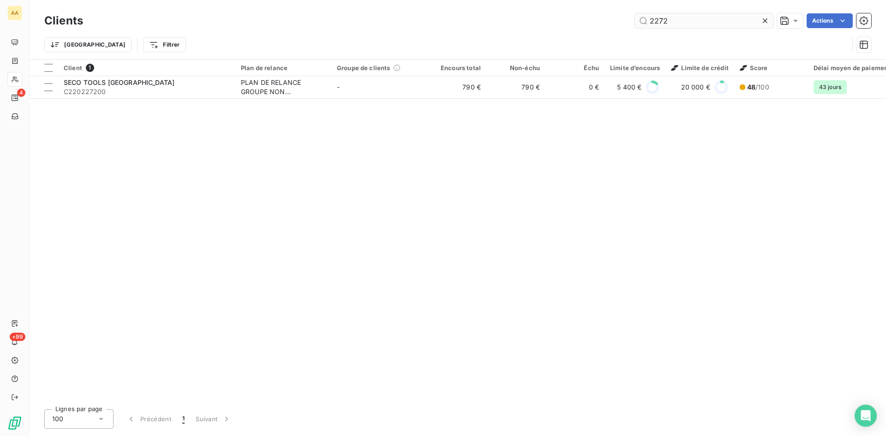
click at [637, 23] on input "2272" at bounding box center [704, 20] width 138 height 15
drag, startPoint x: 648, startPoint y: 27, endPoint x: 602, endPoint y: 43, distance: 49.5
click at [607, 37] on div "Clients 2285 Actions Trier Filtrer" at bounding box center [457, 35] width 827 height 48
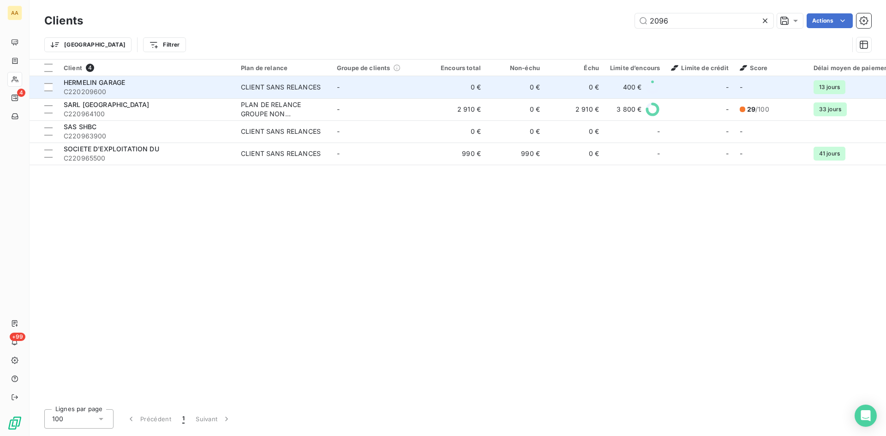
type input "2096"
click at [259, 93] on td "CLIENT SANS RELANCES" at bounding box center [283, 87] width 96 height 22
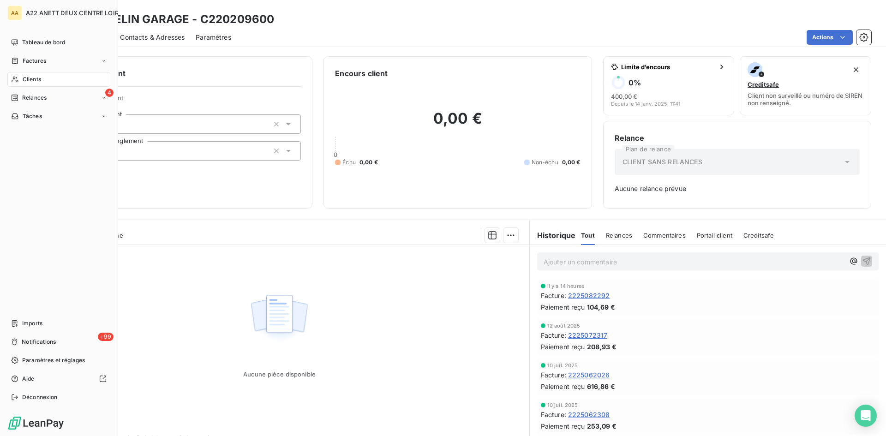
click at [28, 79] on span "Clients" at bounding box center [32, 79] width 18 height 8
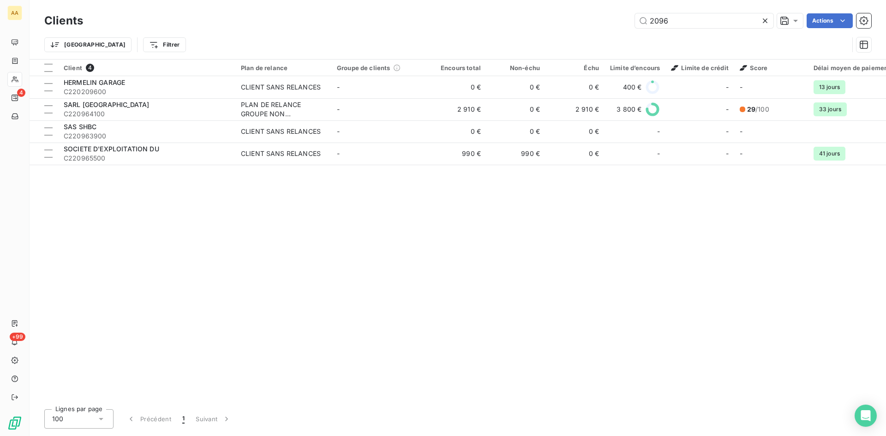
drag, startPoint x: 669, startPoint y: 25, endPoint x: 585, endPoint y: 25, distance: 84.4
click at [586, 25] on div "2096 Actions" at bounding box center [482, 20] width 777 height 15
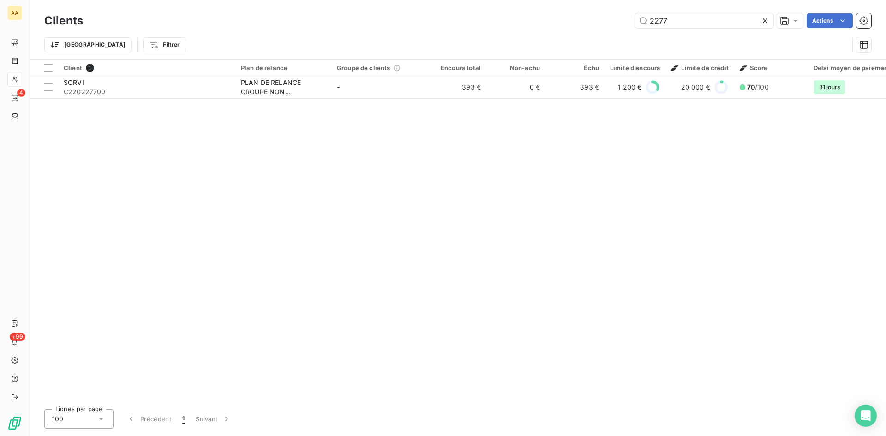
drag, startPoint x: 668, startPoint y: 19, endPoint x: 620, endPoint y: 30, distance: 49.7
click at [620, 30] on div "Clients 2277 Actions" at bounding box center [457, 20] width 827 height 19
drag, startPoint x: 597, startPoint y: 26, endPoint x: 567, endPoint y: 33, distance: 30.8
click at [567, 33] on div "Clients 1507 Actions Trier Filtrer" at bounding box center [457, 35] width 827 height 48
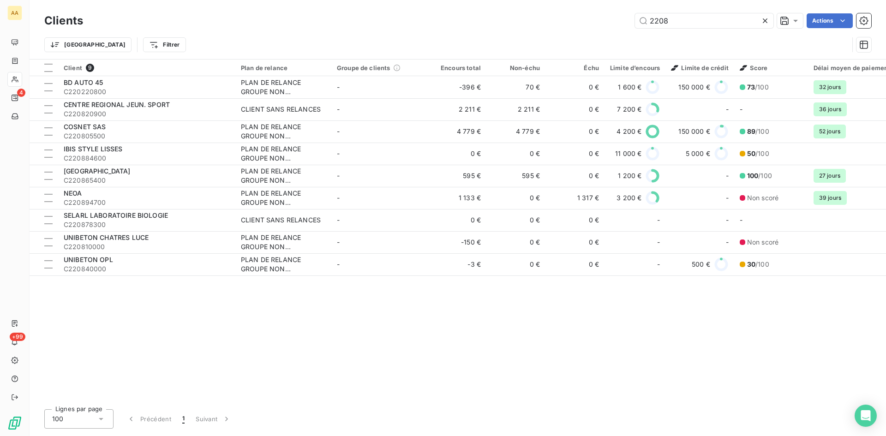
drag, startPoint x: 645, startPoint y: 24, endPoint x: 582, endPoint y: 24, distance: 62.8
click at [582, 24] on div "2208 Actions" at bounding box center [482, 20] width 777 height 15
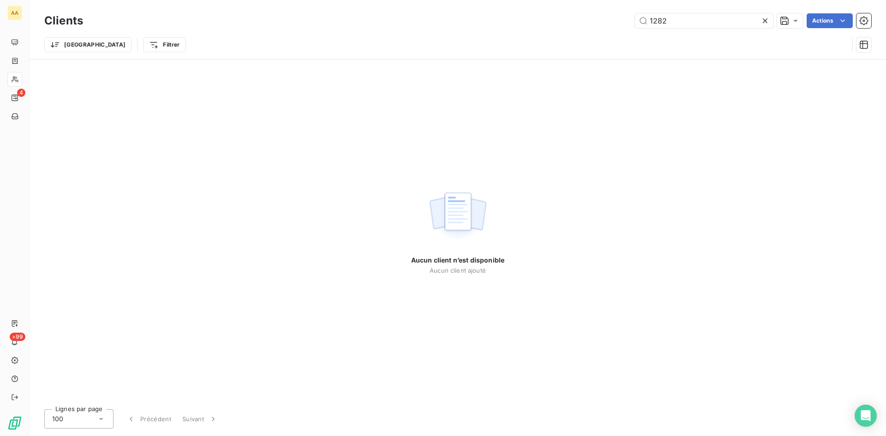
drag, startPoint x: 632, startPoint y: 26, endPoint x: 585, endPoint y: 34, distance: 47.3
click at [585, 34] on div "Clients 1282 Actions Trier Filtrer" at bounding box center [457, 35] width 827 height 48
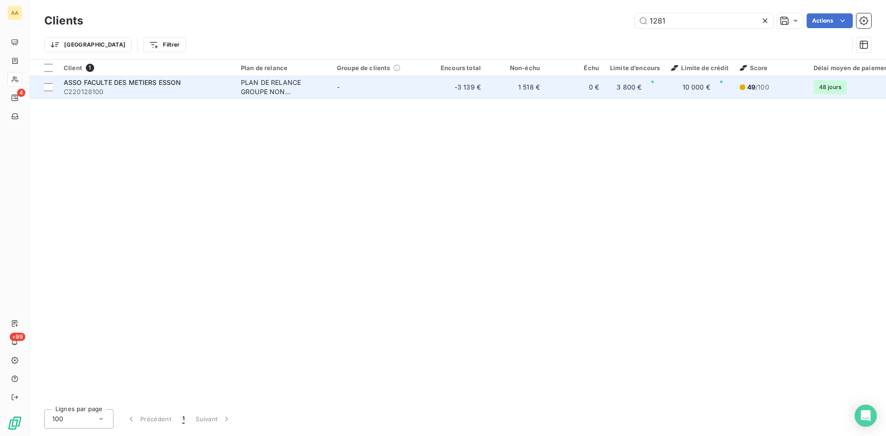
type input "1281"
click at [252, 87] on div "PLAN DE RELANCE GROUPE NON AUTOMATIQUE" at bounding box center [283, 87] width 85 height 18
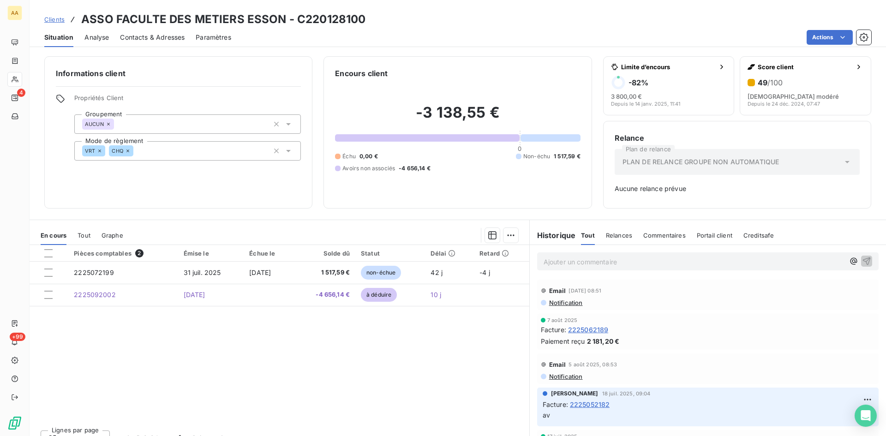
click at [540, 253] on div "Ajouter un commentaire ﻿" at bounding box center [707, 261] width 341 height 18
click at [544, 262] on p "Ajouter un commentaire ﻿" at bounding box center [694, 262] width 301 height 12
click at [863, 258] on icon "button" at bounding box center [867, 261] width 8 height 8
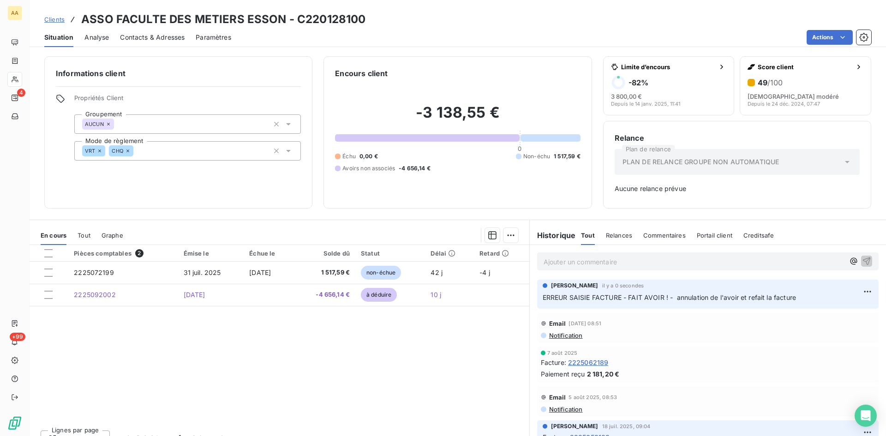
click at [553, 334] on span "Notification" at bounding box center [565, 335] width 35 height 7
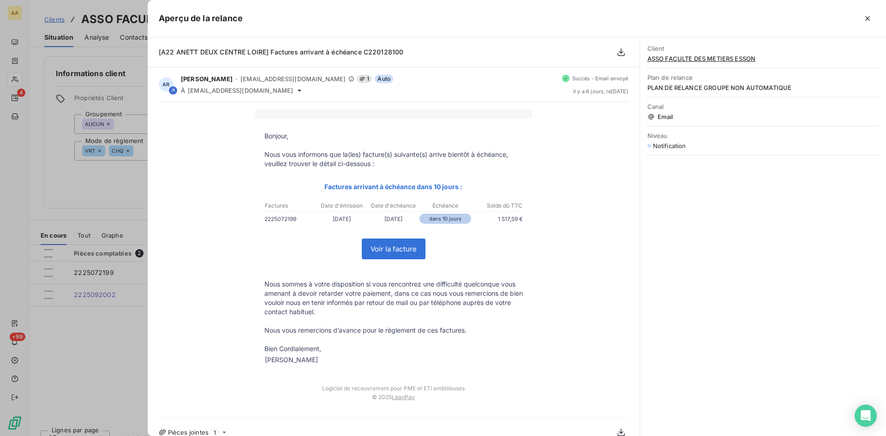
click at [203, 278] on div "Bonjour, Nous vous informons que la(les) facture(s) suivante(s) arrive bientôt …" at bounding box center [394, 259] width 470 height 300
click at [79, 364] on div at bounding box center [443, 218] width 886 height 436
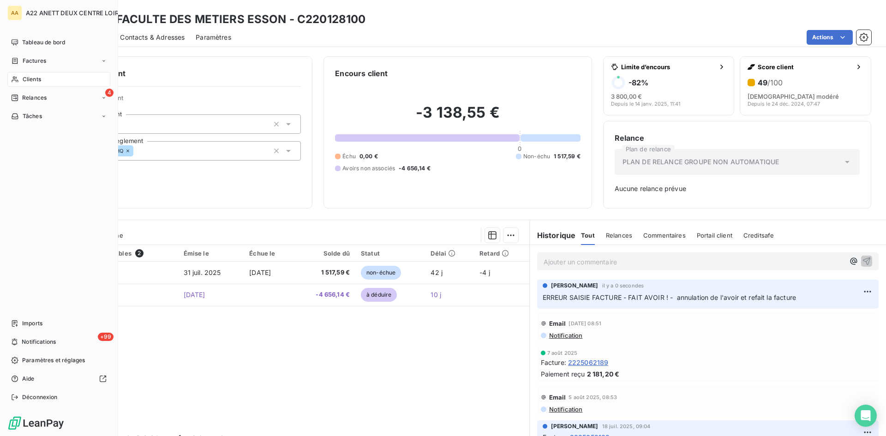
click at [31, 80] on span "Clients" at bounding box center [32, 79] width 18 height 8
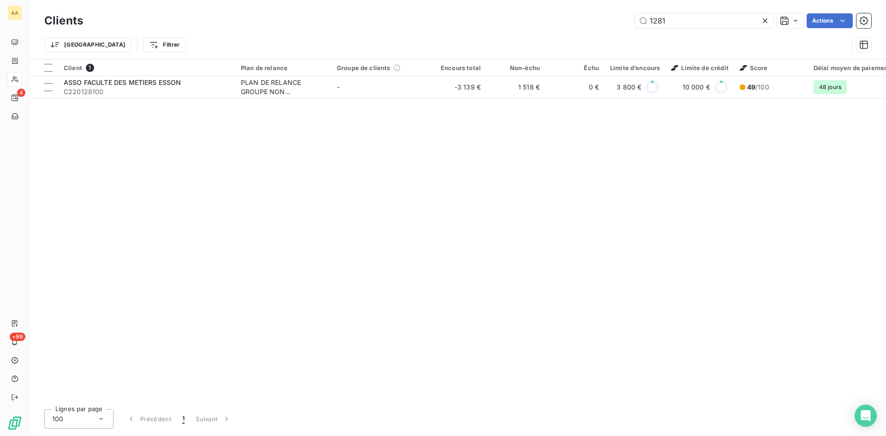
click at [622, 28] on div "1281 Actions" at bounding box center [482, 20] width 777 height 15
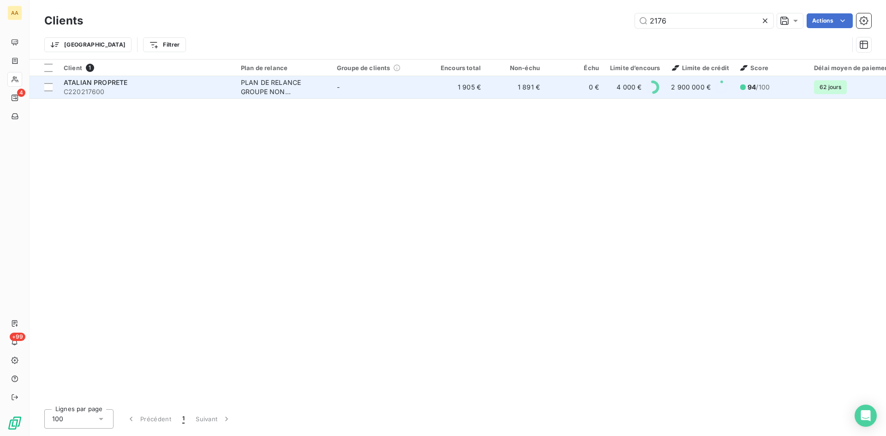
type input "2176"
click at [250, 85] on div "PLAN DE RELANCE GROUPE NON AUTOMATIQUE" at bounding box center [283, 87] width 85 height 18
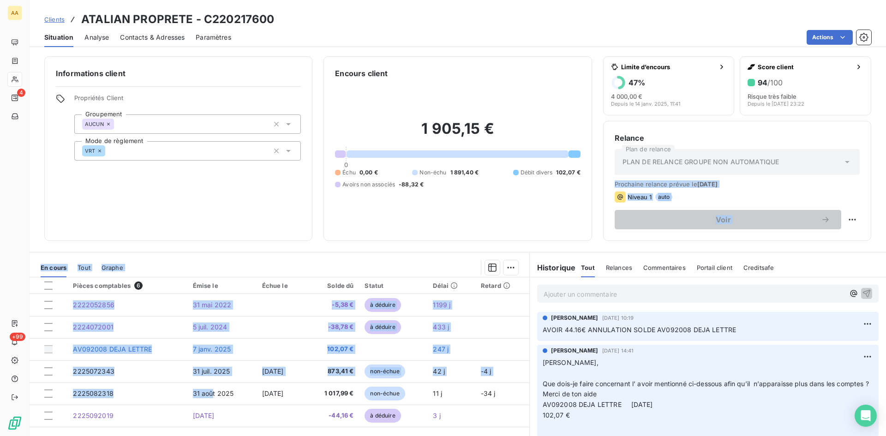
drag, startPoint x: 204, startPoint y: 395, endPoint x: 1218, endPoint y: 156, distance: 1041.6
click at [885, 156] on html "AA 4 +99 Clients ATALIAN PROPRETE - C220217600 Situation Analyse Contacts & Adr…" at bounding box center [443, 218] width 886 height 436
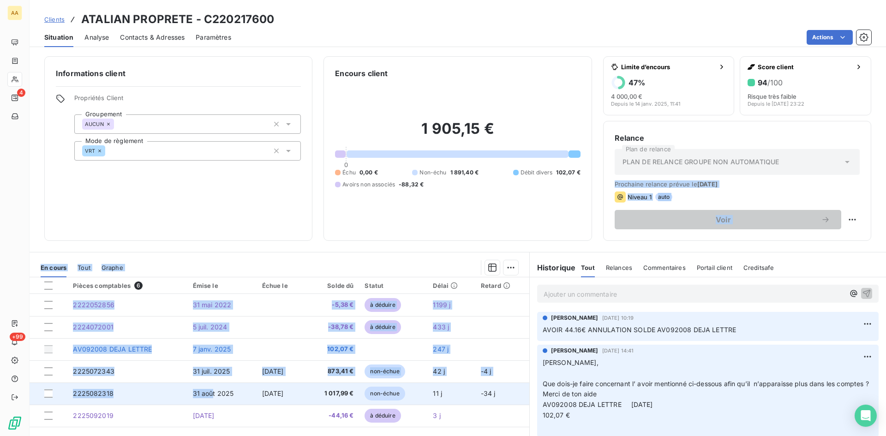
click at [86, 384] on td "2225082318" at bounding box center [127, 394] width 120 height 22
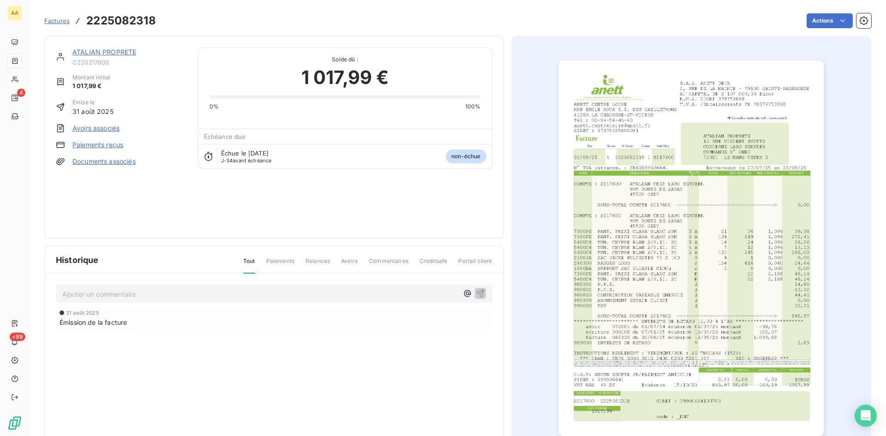
click at [751, 126] on img "button" at bounding box center [690, 248] width 265 height 376
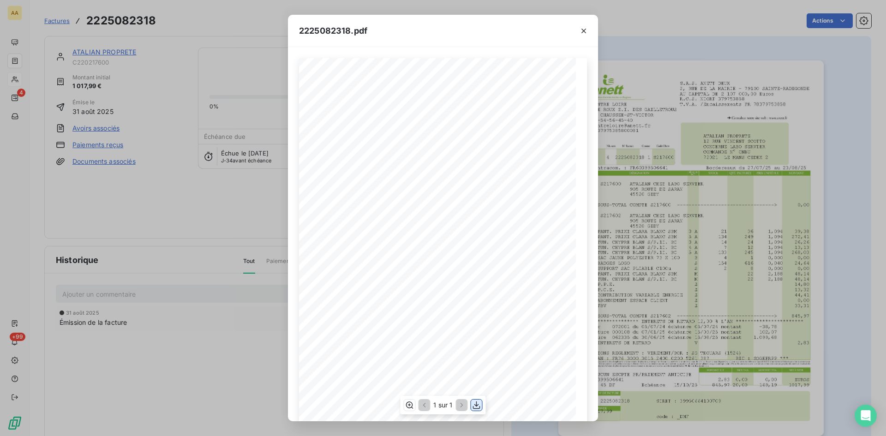
click at [476, 404] on icon "button" at bounding box center [476, 404] width 9 height 9
drag, startPoint x: 585, startPoint y: 30, endPoint x: 597, endPoint y: 24, distance: 13.8
click at [585, 30] on icon "button" at bounding box center [583, 30] width 9 height 9
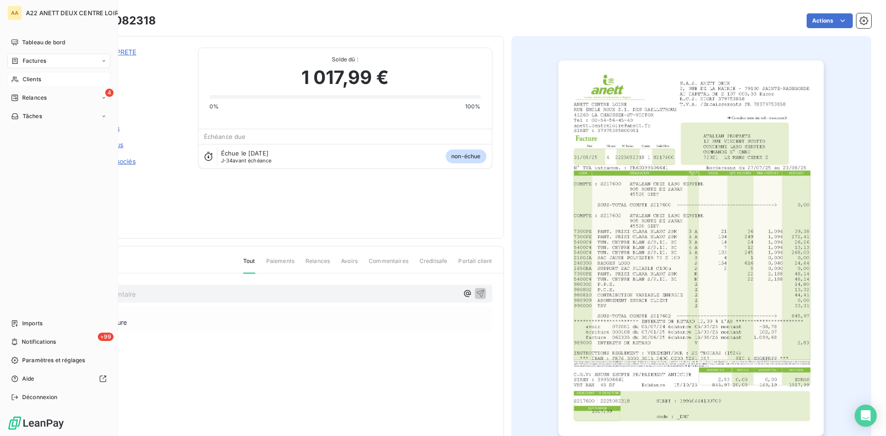
click at [22, 81] on div "Clients" at bounding box center [58, 79] width 103 height 15
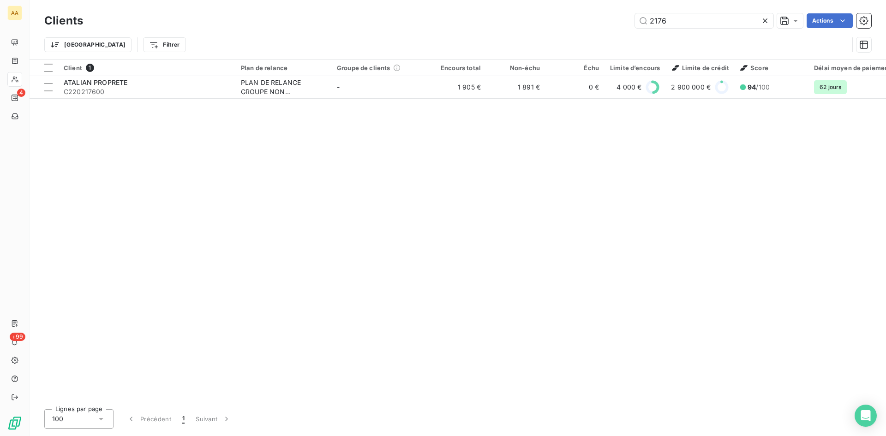
drag, startPoint x: 668, startPoint y: 21, endPoint x: 619, endPoint y: 20, distance: 48.9
click at [619, 20] on div "2176 Actions" at bounding box center [482, 20] width 777 height 15
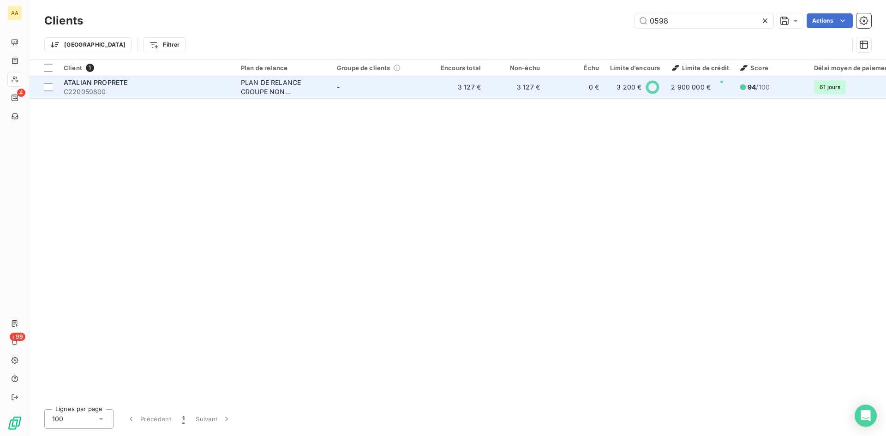
type input "0598"
click at [258, 87] on div "PLAN DE RELANCE GROUPE NON AUTOMATIQUE" at bounding box center [283, 87] width 85 height 18
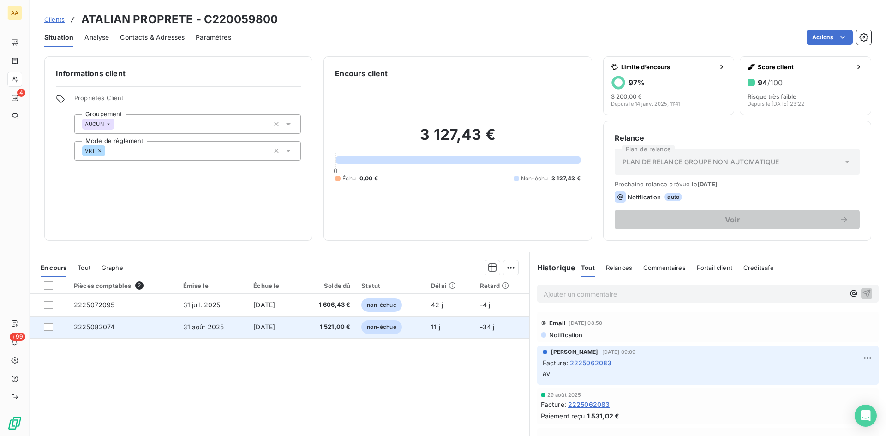
click at [92, 328] on span "2225082074" at bounding box center [94, 327] width 41 height 8
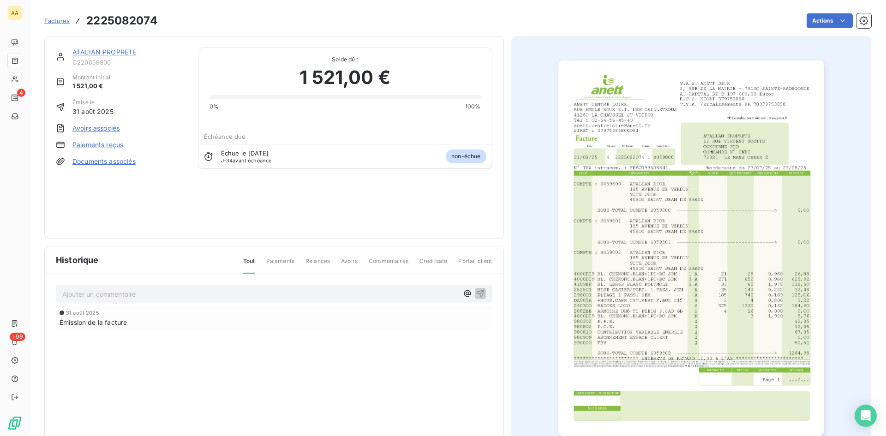
click at [664, 208] on img "button" at bounding box center [690, 248] width 265 height 376
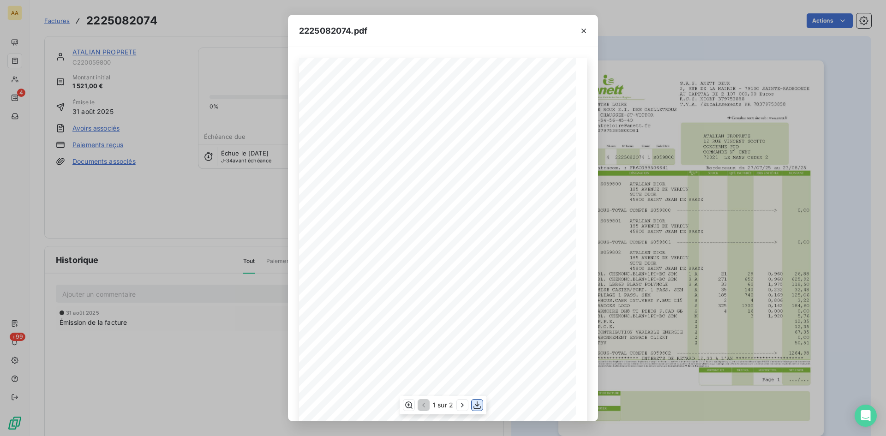
click at [475, 404] on icon "button" at bounding box center [476, 404] width 9 height 9
click at [585, 27] on icon "button" at bounding box center [583, 30] width 9 height 9
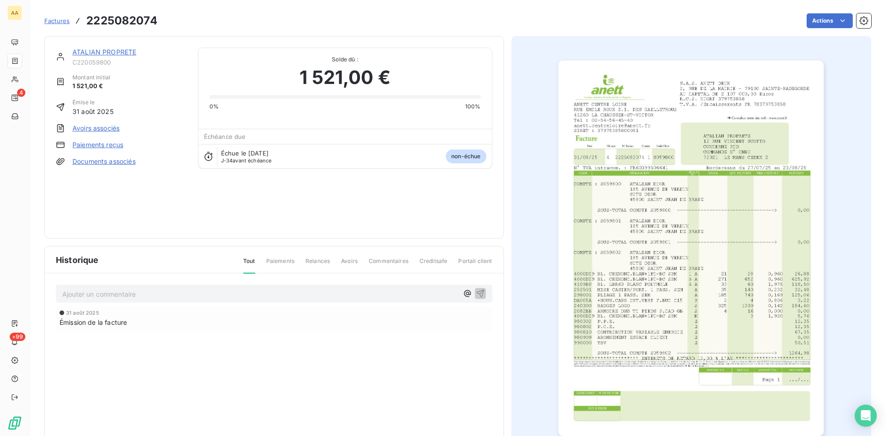
click at [93, 49] on link "ATALIAN PROPRETE" at bounding box center [104, 52] width 64 height 8
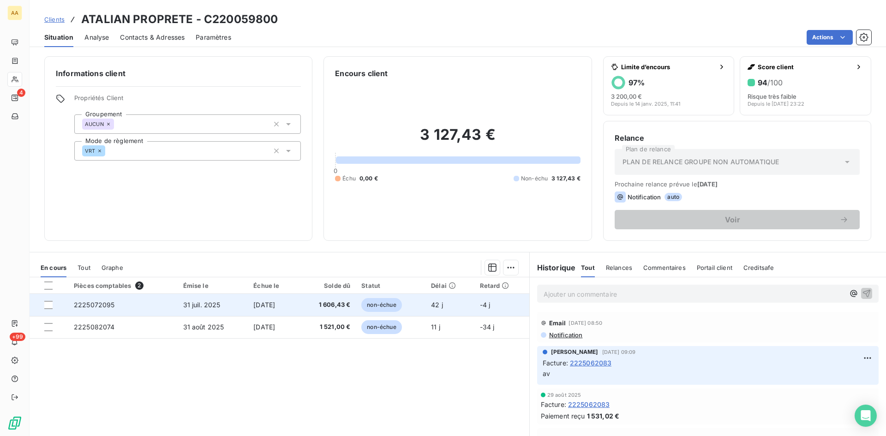
click at [105, 308] on span "2225072095" at bounding box center [94, 305] width 41 height 8
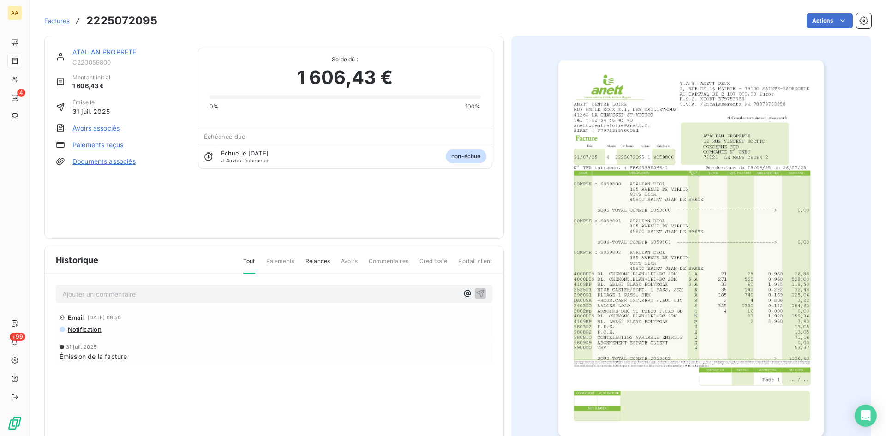
click at [598, 224] on img "button" at bounding box center [690, 248] width 265 height 376
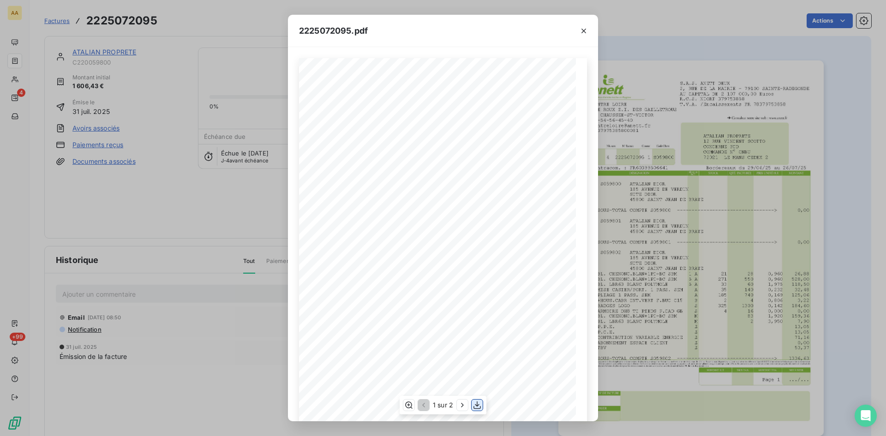
click at [478, 405] on icon "button" at bounding box center [476, 405] width 7 height 8
click at [189, 99] on div "2225072095.pdf S.A.S. ANETT DEUX [STREET_ADDRESS] AU CAPITAL DE 2 107 000,00 Eu…" at bounding box center [443, 218] width 886 height 436
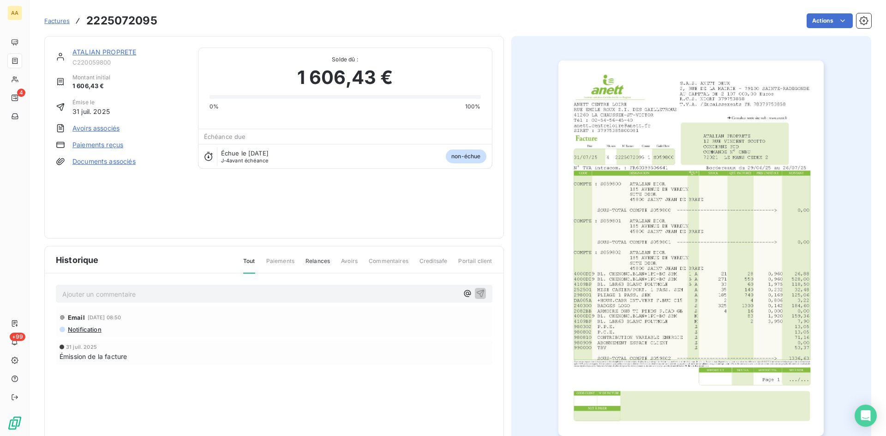
click at [126, 51] on link "ATALIAN PROPRETE" at bounding box center [104, 52] width 64 height 8
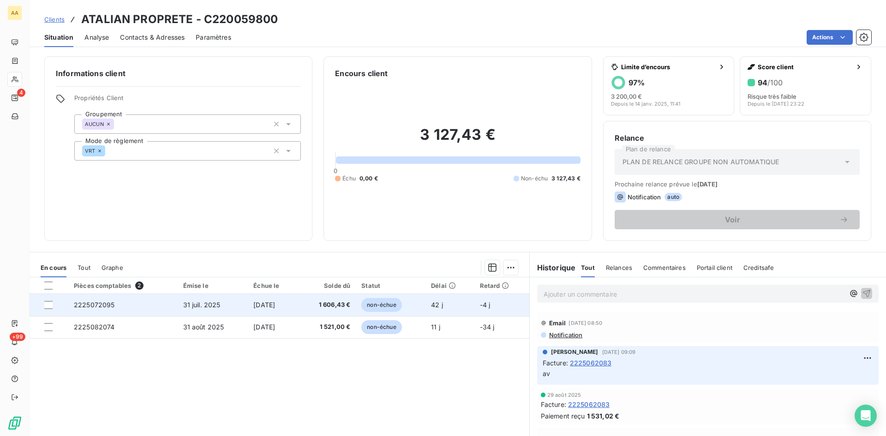
click at [98, 303] on span "2225072095" at bounding box center [94, 305] width 41 height 8
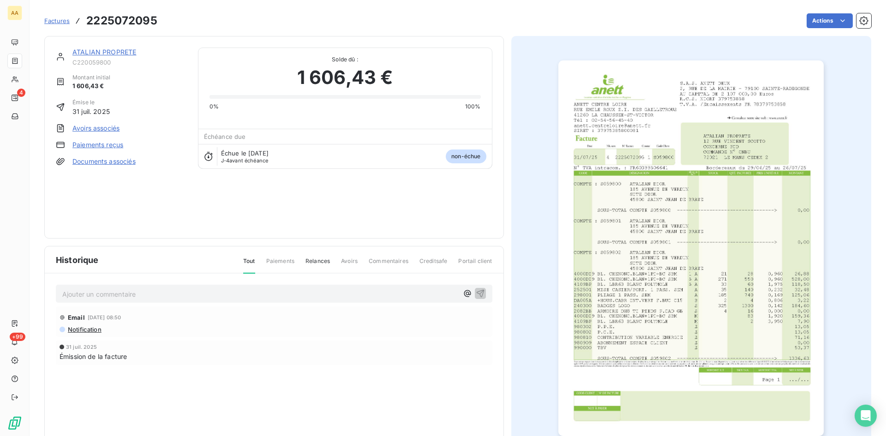
click at [562, 243] on img "button" at bounding box center [690, 248] width 265 height 376
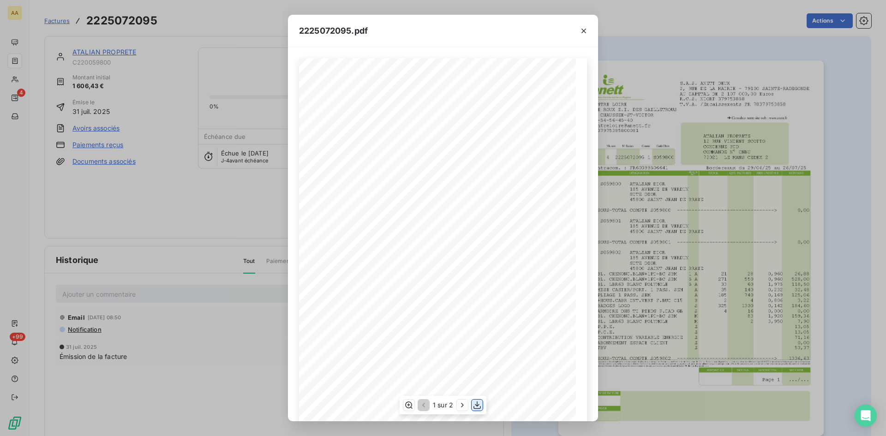
click at [478, 405] on icon "button" at bounding box center [476, 405] width 7 height 8
click at [583, 30] on icon "button" at bounding box center [583, 31] width 5 height 5
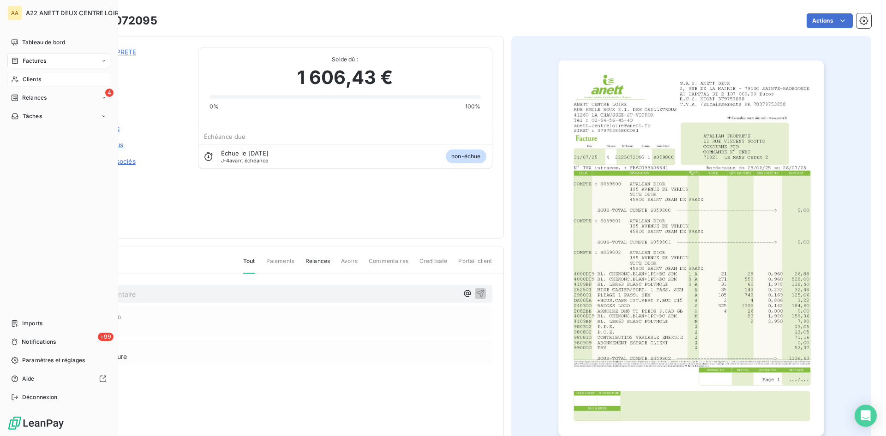
click at [28, 80] on span "Clients" at bounding box center [32, 79] width 18 height 8
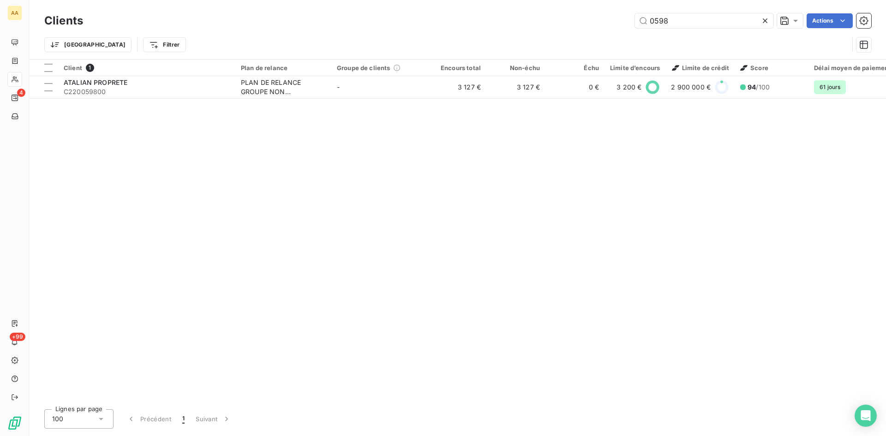
drag, startPoint x: 673, startPoint y: 20, endPoint x: 618, endPoint y: 24, distance: 55.5
click at [618, 24] on div "0598 Actions" at bounding box center [482, 20] width 777 height 15
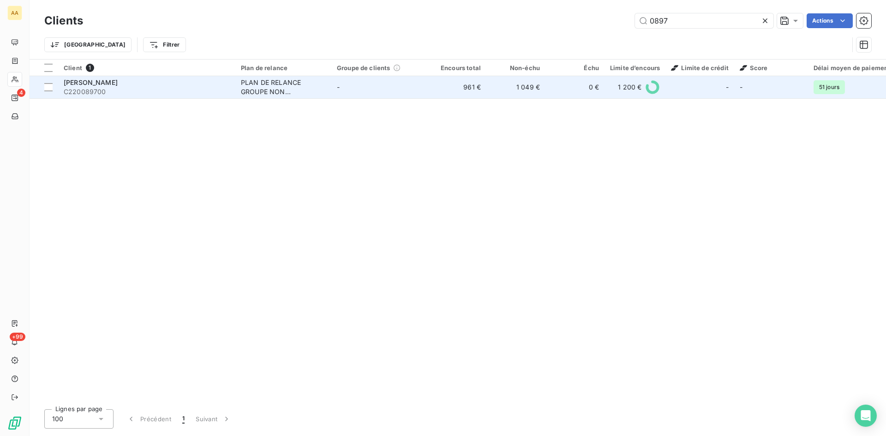
type input "0897"
click at [275, 86] on div "PLAN DE RELANCE GROUPE NON AUTOMATIQUE" at bounding box center [283, 87] width 85 height 18
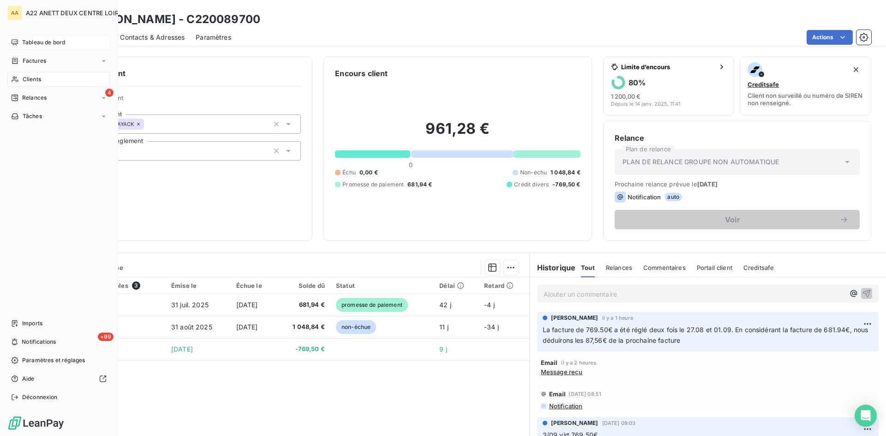
click at [42, 40] on span "Tableau de bord" at bounding box center [43, 42] width 43 height 8
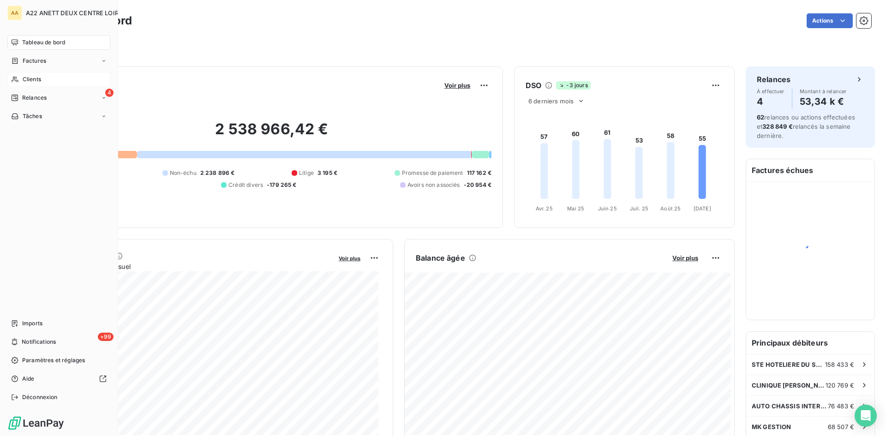
click at [29, 79] on span "Clients" at bounding box center [32, 79] width 18 height 8
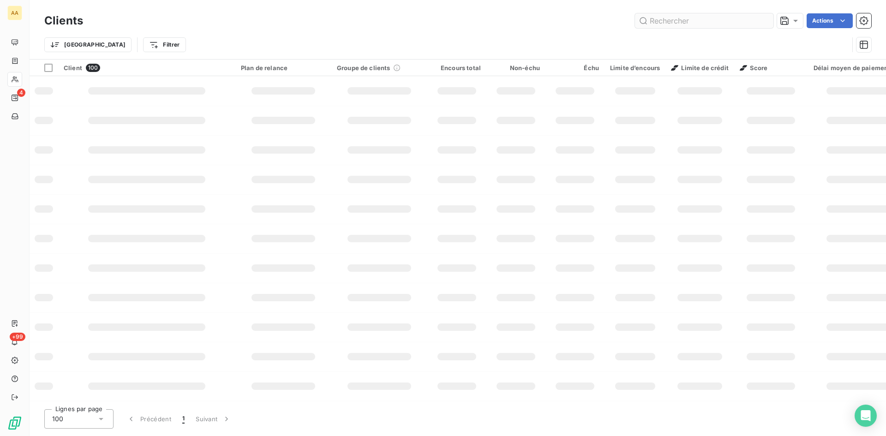
click at [662, 19] on input "text" at bounding box center [704, 20] width 138 height 15
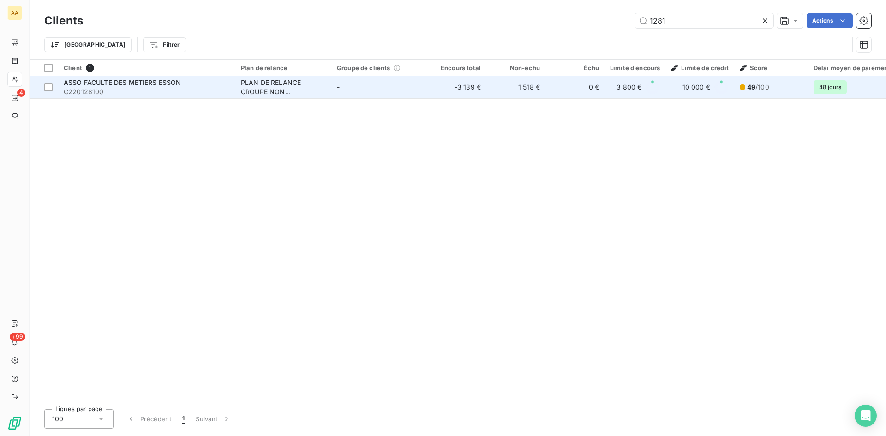
type input "1281"
click at [281, 84] on div "PLAN DE RELANCE GROUPE NON AUTOMATIQUE" at bounding box center [283, 87] width 85 height 18
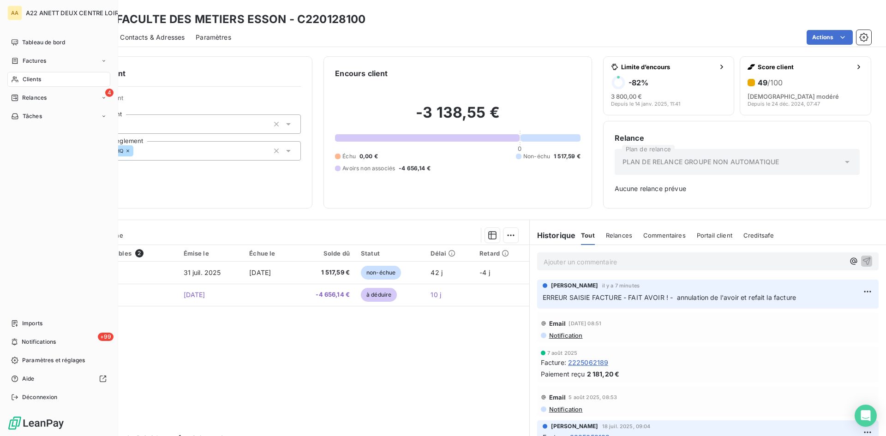
click at [29, 82] on span "Clients" at bounding box center [32, 79] width 18 height 8
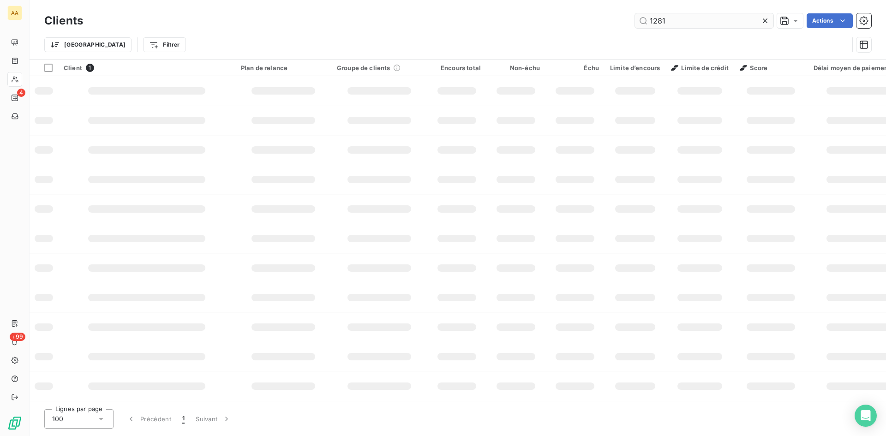
drag, startPoint x: 663, startPoint y: 26, endPoint x: 640, endPoint y: 20, distance: 24.7
click at [640, 20] on input "1281" at bounding box center [704, 20] width 138 height 15
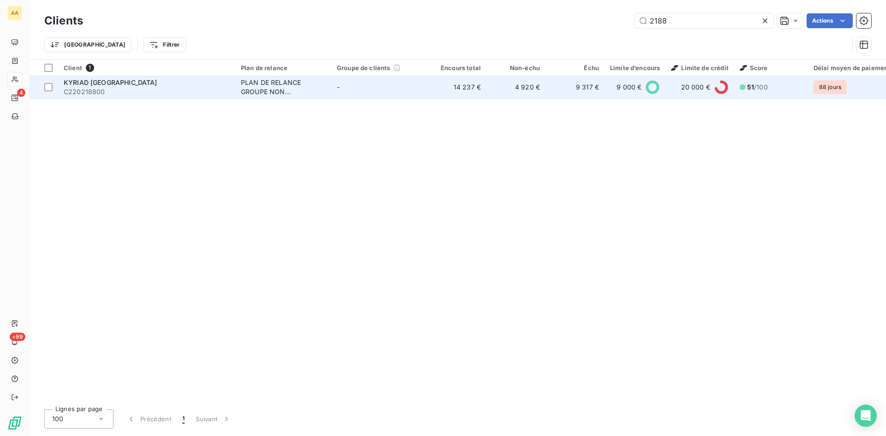
type input "2188"
click at [263, 86] on div "PLAN DE RELANCE GROUPE NON AUTOMATIQUE" at bounding box center [283, 87] width 85 height 18
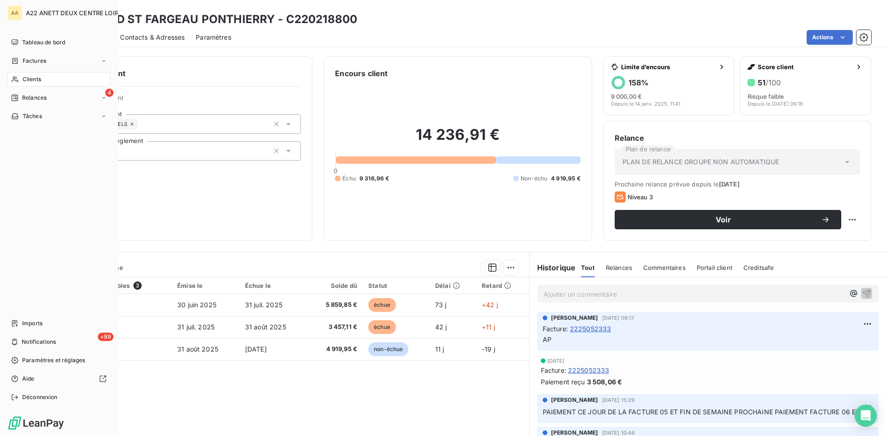
click at [27, 79] on span "Clients" at bounding box center [32, 79] width 18 height 8
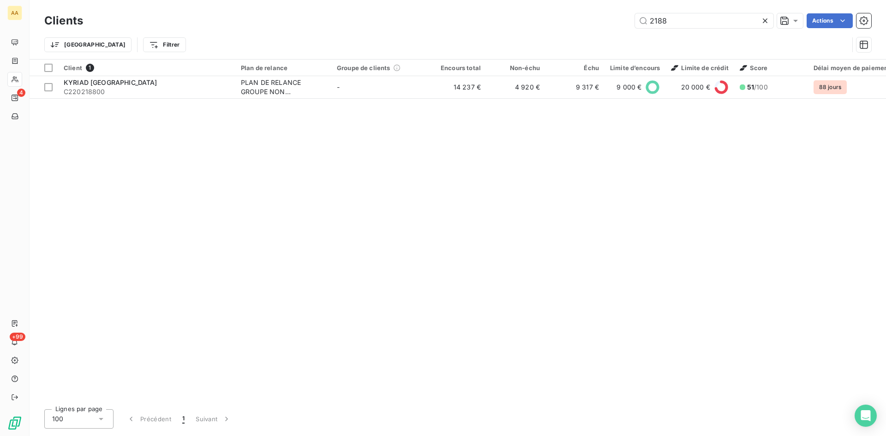
drag, startPoint x: 672, startPoint y: 22, endPoint x: 629, endPoint y: 23, distance: 42.5
click at [629, 23] on div "2188 Actions" at bounding box center [482, 20] width 777 height 15
type input "1"
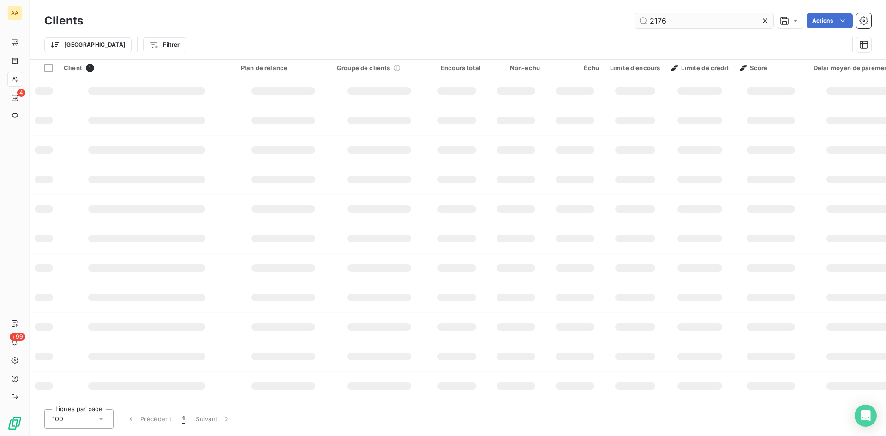
click at [656, 21] on input "2176" at bounding box center [704, 20] width 138 height 15
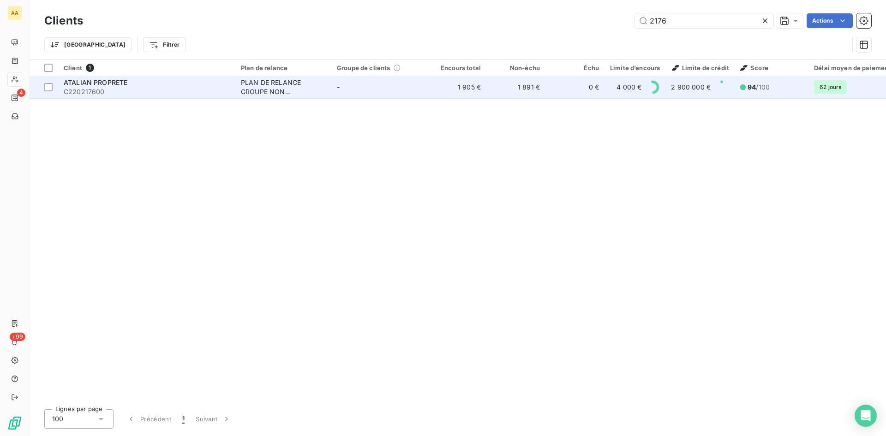
type input "2176"
click at [270, 87] on div "PLAN DE RELANCE GROUPE NON AUTOMATIQUE" at bounding box center [283, 87] width 85 height 18
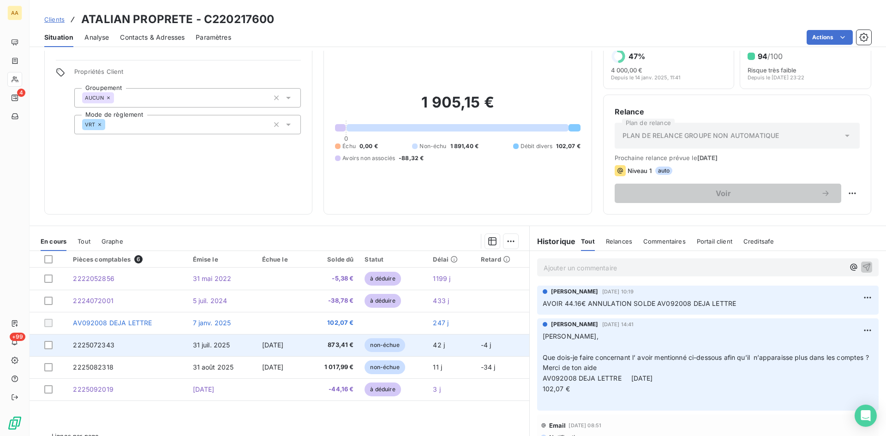
scroll to position [47, 0]
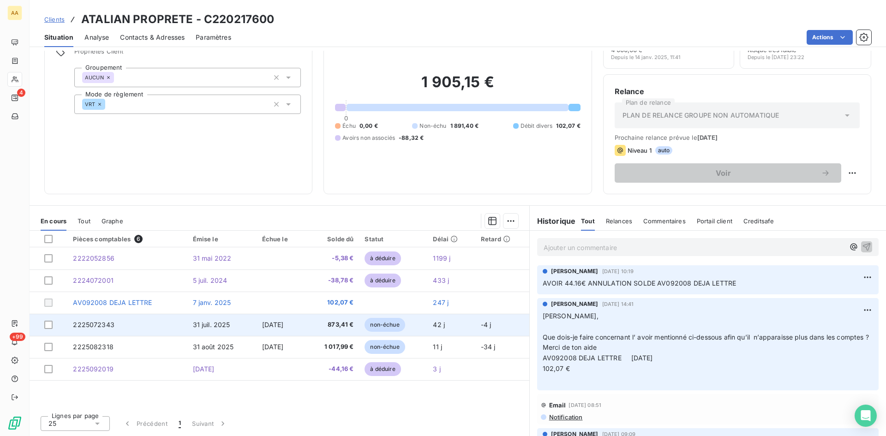
click at [93, 328] on span "2225072343" at bounding box center [94, 325] width 42 height 8
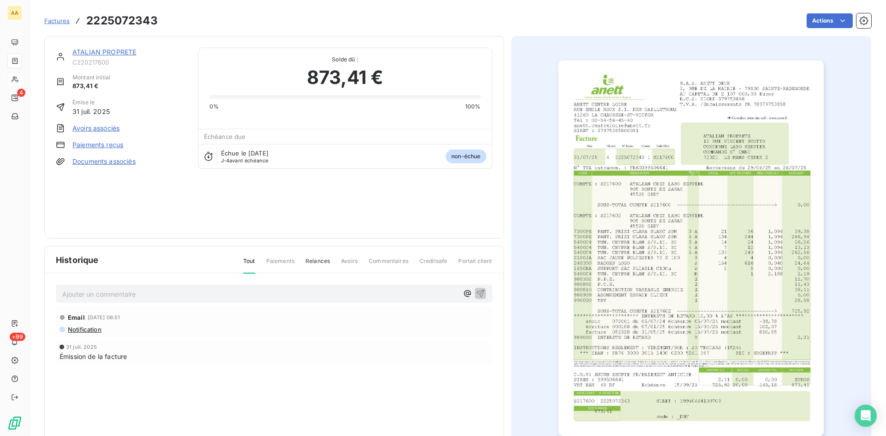
click at [664, 198] on img "button" at bounding box center [690, 248] width 265 height 376
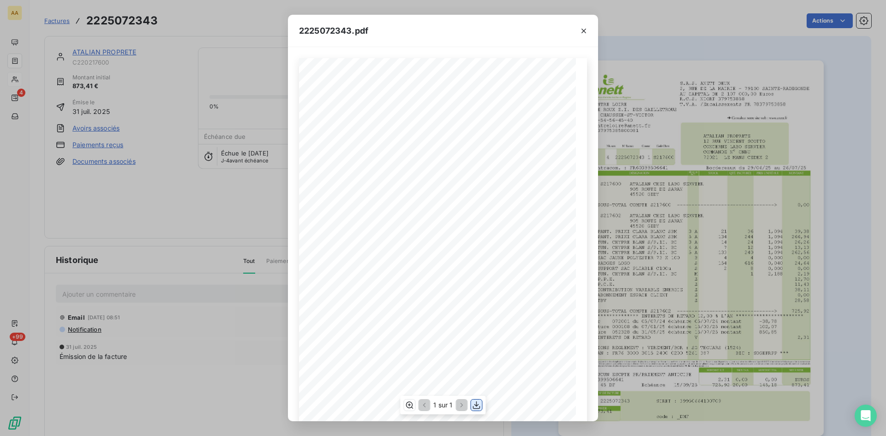
click at [475, 405] on icon "button" at bounding box center [476, 405] width 7 height 8
click at [586, 30] on icon "button" at bounding box center [583, 30] width 9 height 9
